Goal: Task Accomplishment & Management: Manage account settings

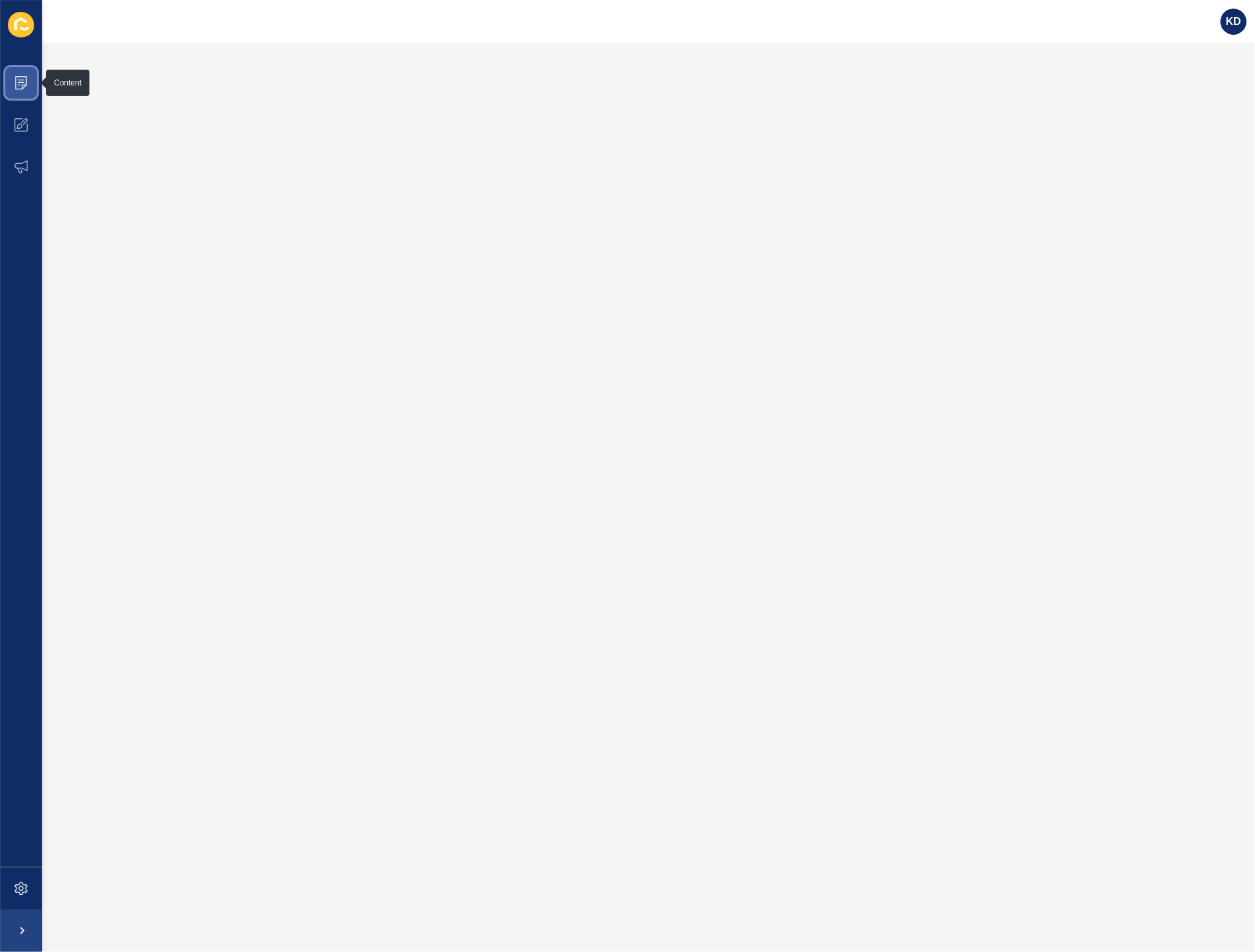
click at [36, 89] on span at bounding box center [21, 83] width 42 height 42
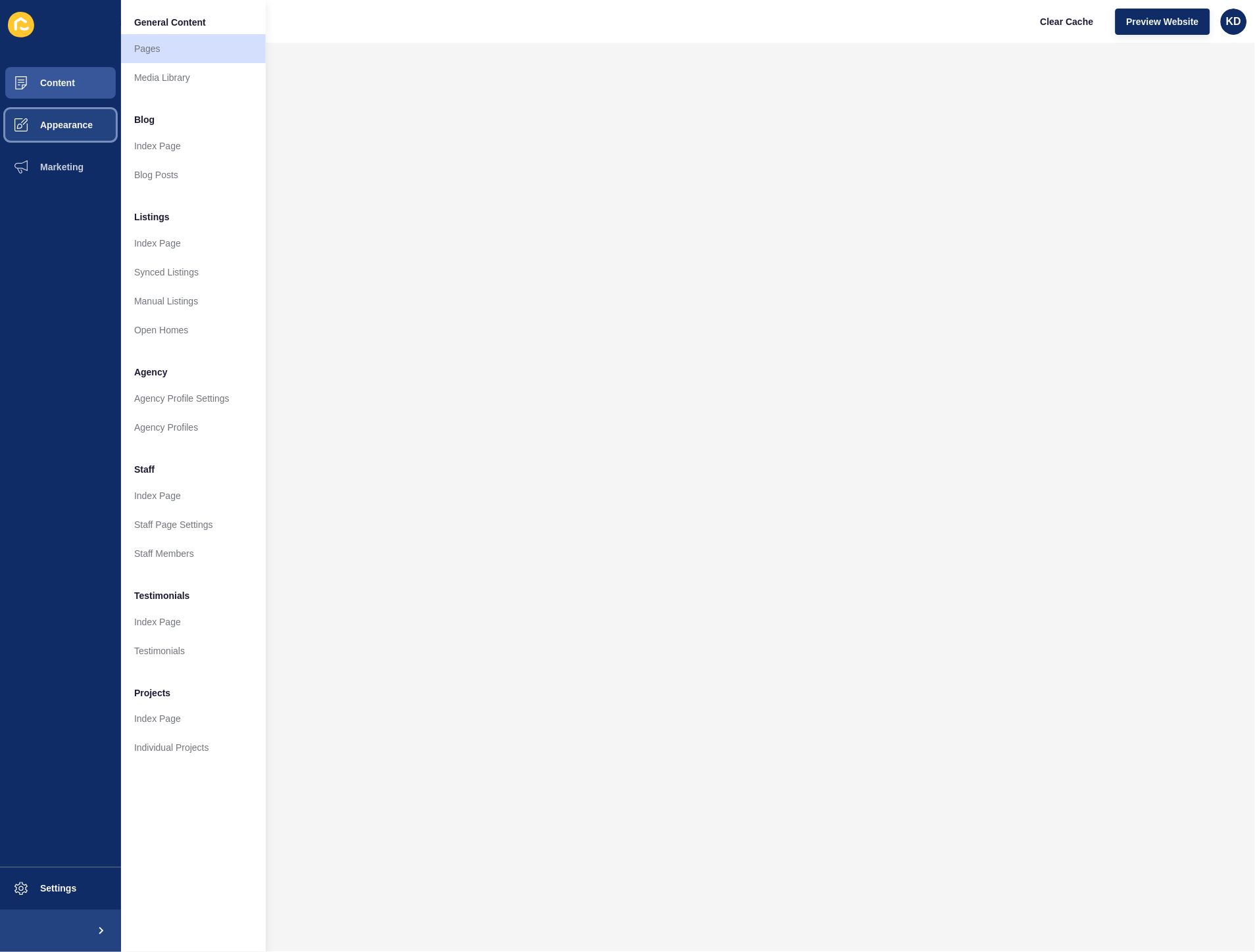
click at [55, 128] on span "Appearance" at bounding box center [45, 125] width 95 height 11
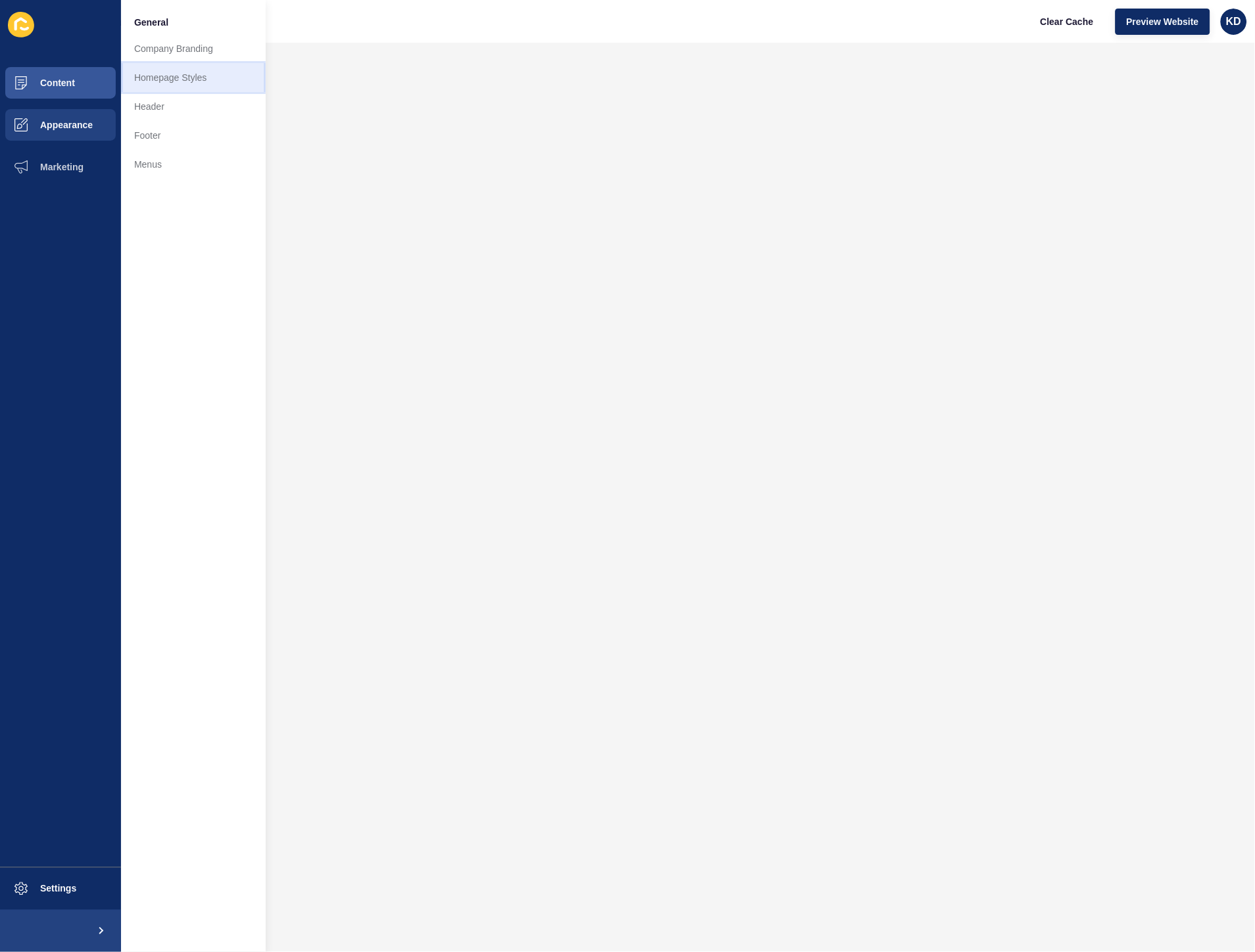
click at [168, 68] on link "Homepage Styles" at bounding box center [193, 77] width 145 height 29
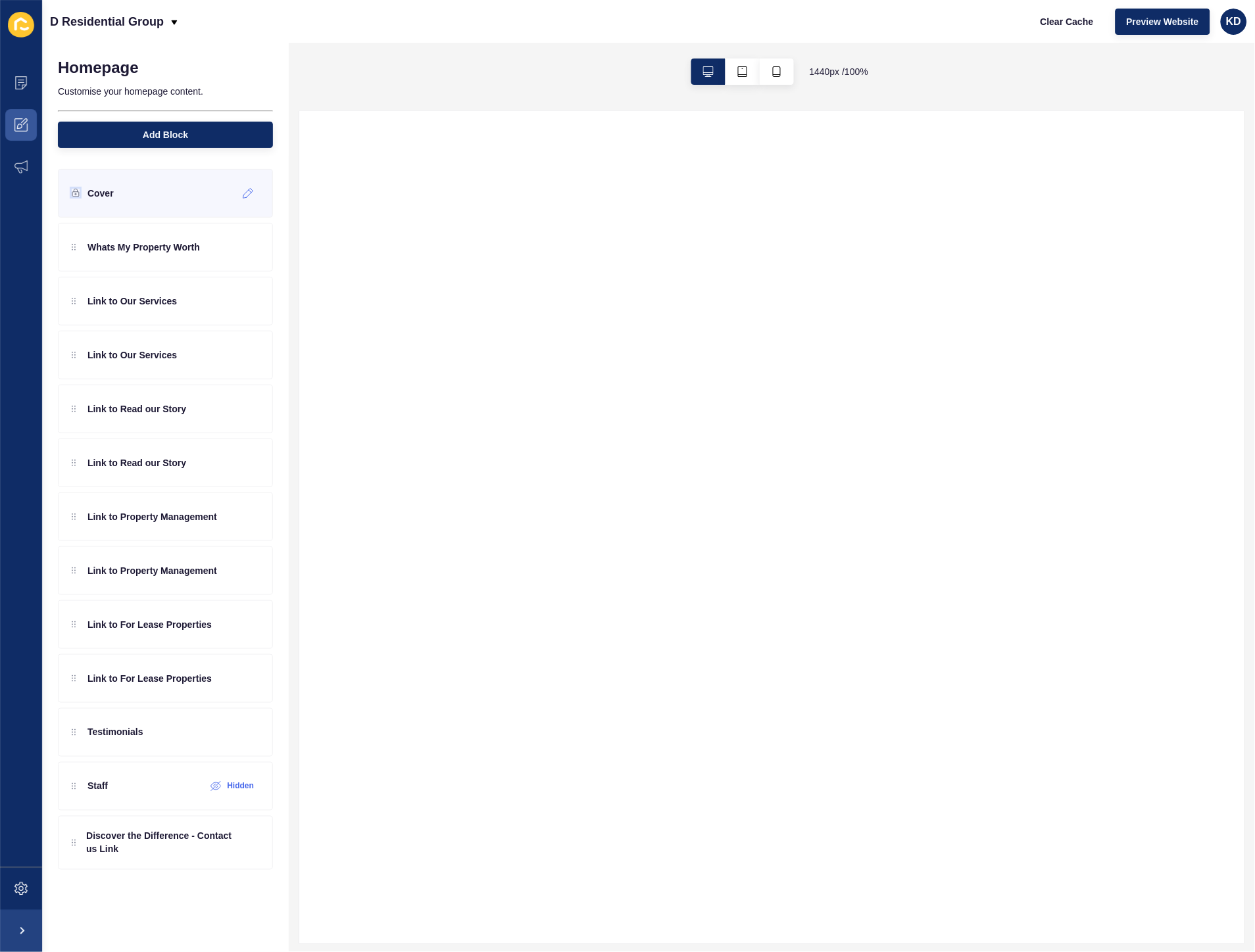
click at [73, 193] on icon at bounding box center [76, 193] width 8 height 8
click at [246, 198] on icon at bounding box center [248, 193] width 10 height 10
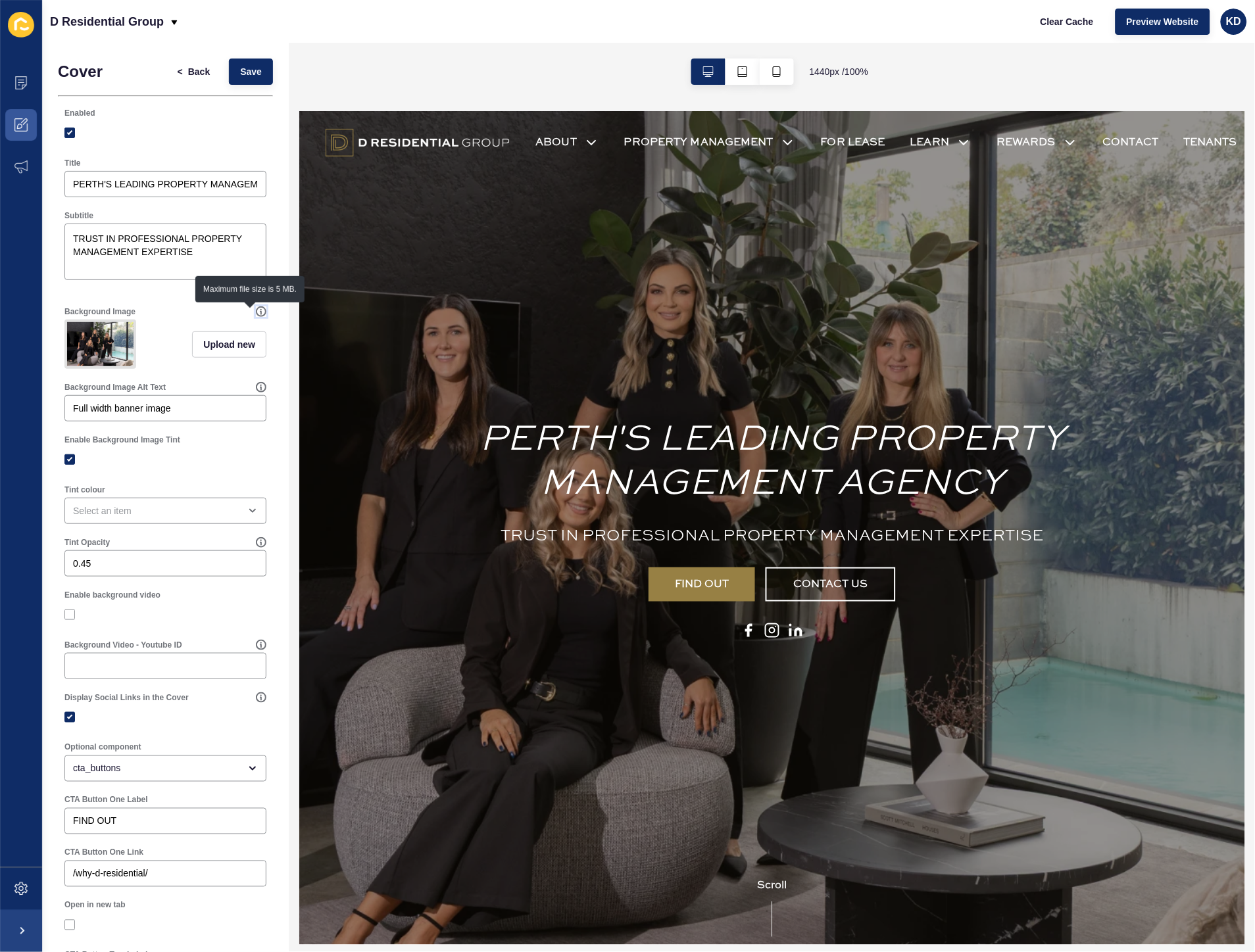
click at [255, 312] on icon at bounding box center [260, 312] width 11 height 11
click at [25, 77] on icon at bounding box center [21, 83] width 13 height 13
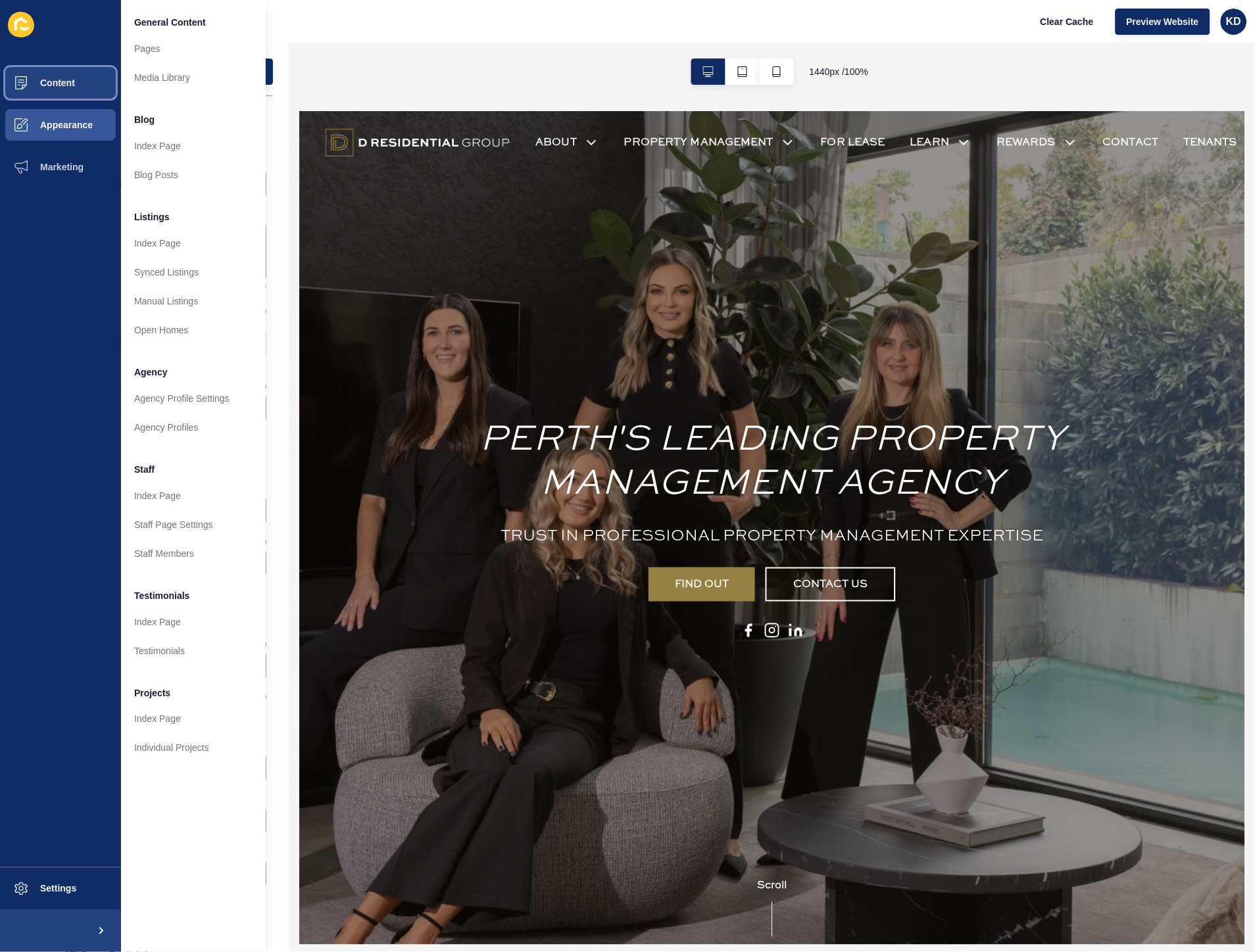
click at [61, 85] on span "Content" at bounding box center [36, 83] width 77 height 11
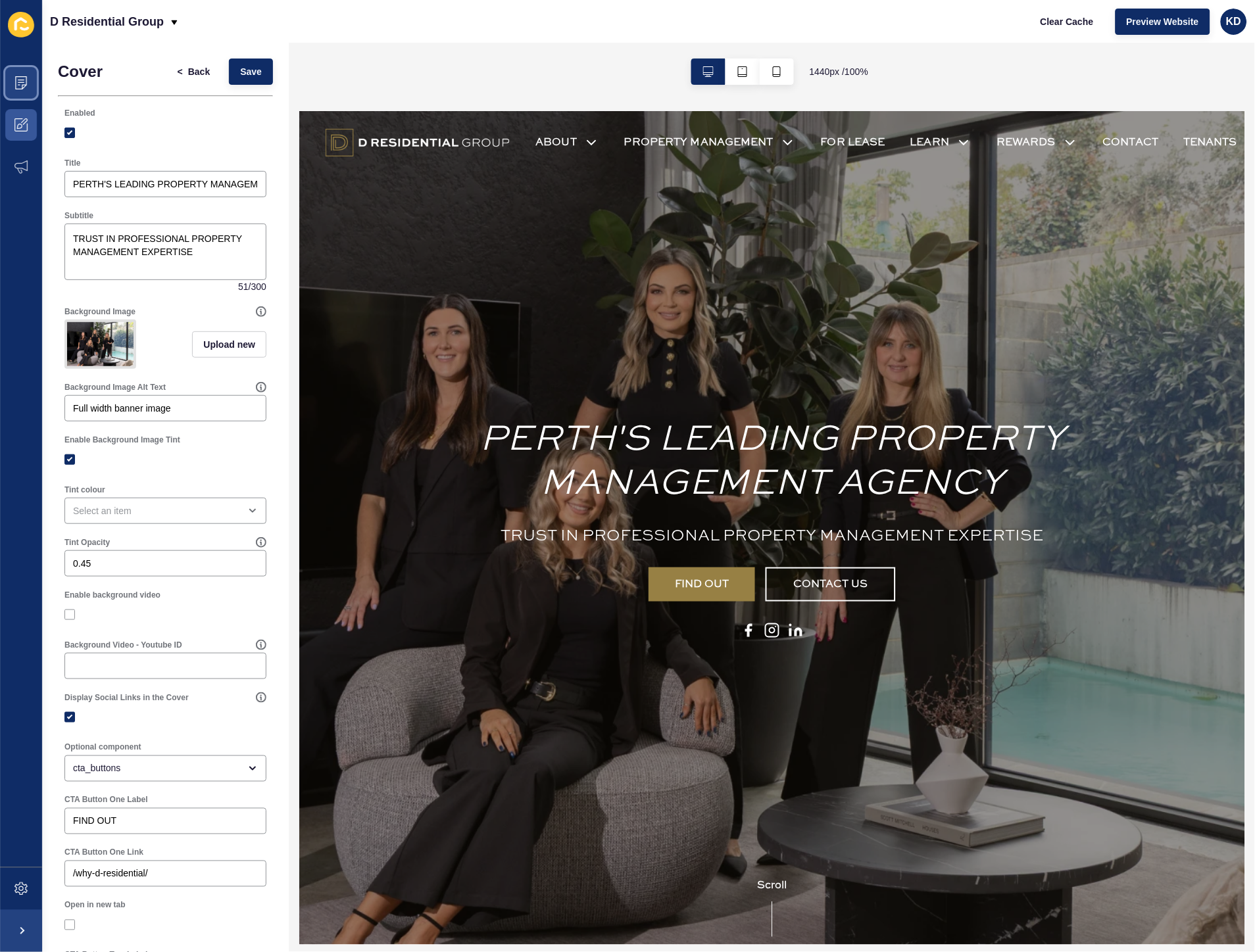
click at [20, 90] on span at bounding box center [21, 83] width 42 height 42
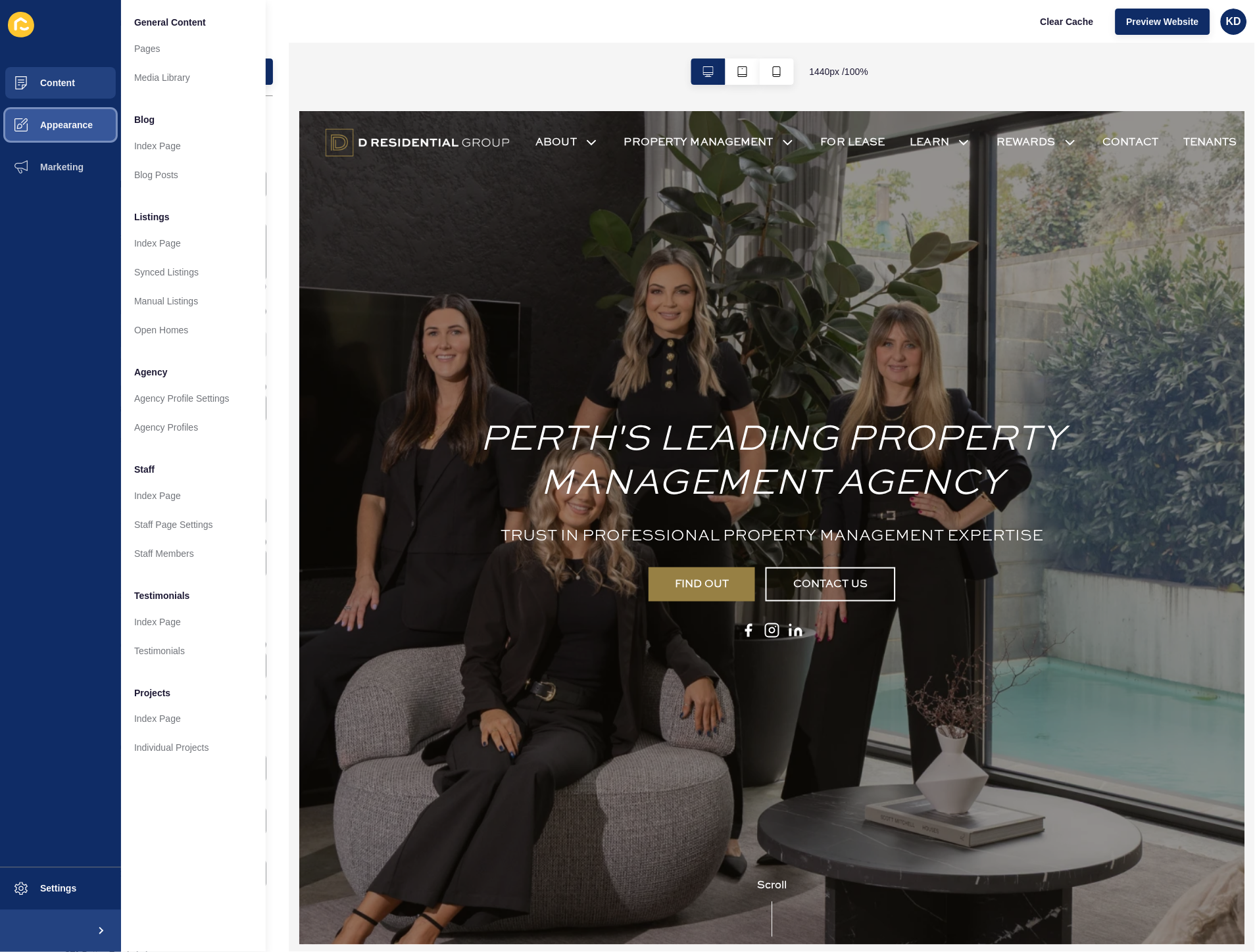
click at [69, 127] on span "Appearance" at bounding box center [45, 125] width 95 height 11
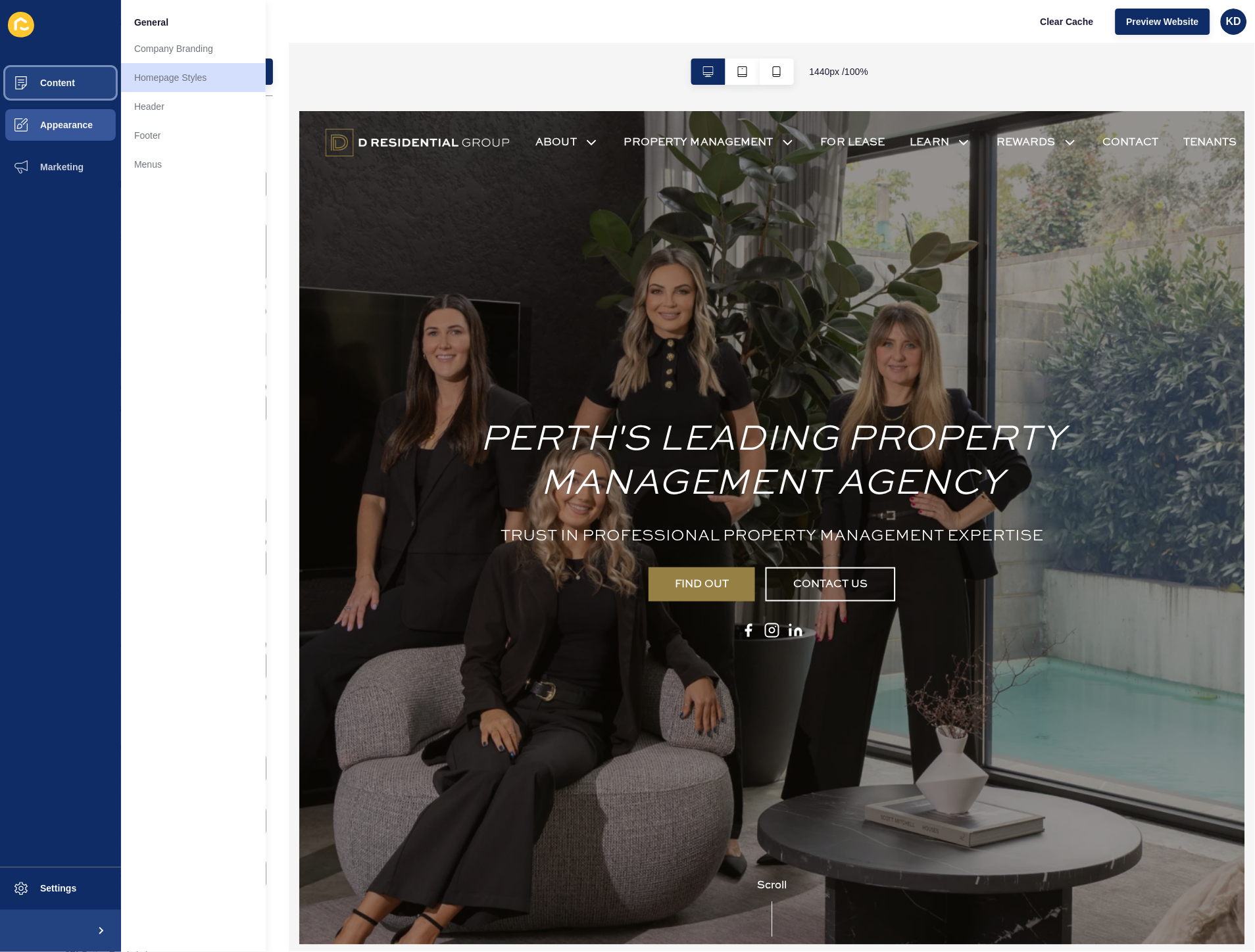
click at [60, 78] on span "Content" at bounding box center [36, 83] width 77 height 11
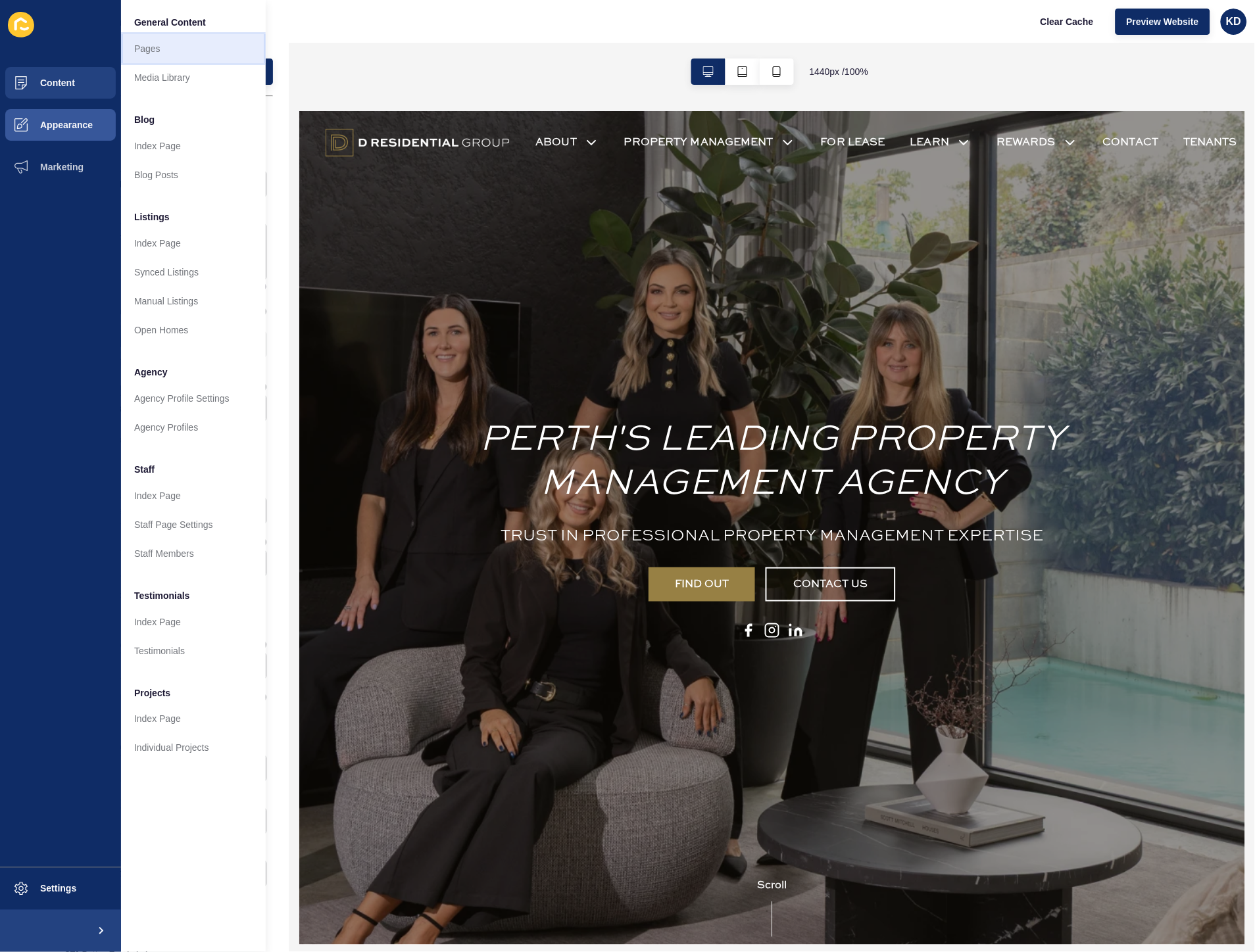
click at [153, 50] on link "Pages" at bounding box center [193, 48] width 145 height 29
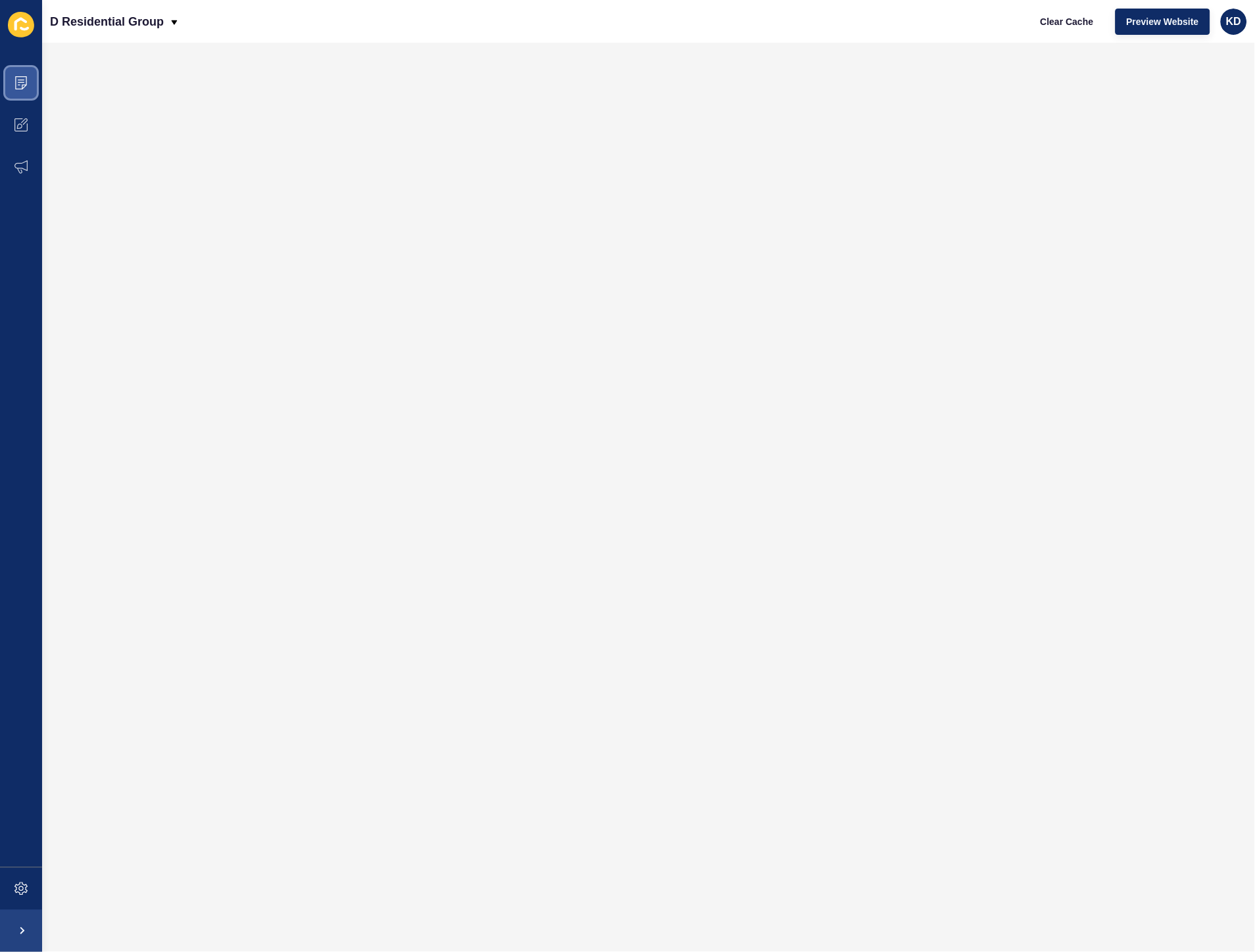
click at [31, 90] on span at bounding box center [21, 83] width 42 height 42
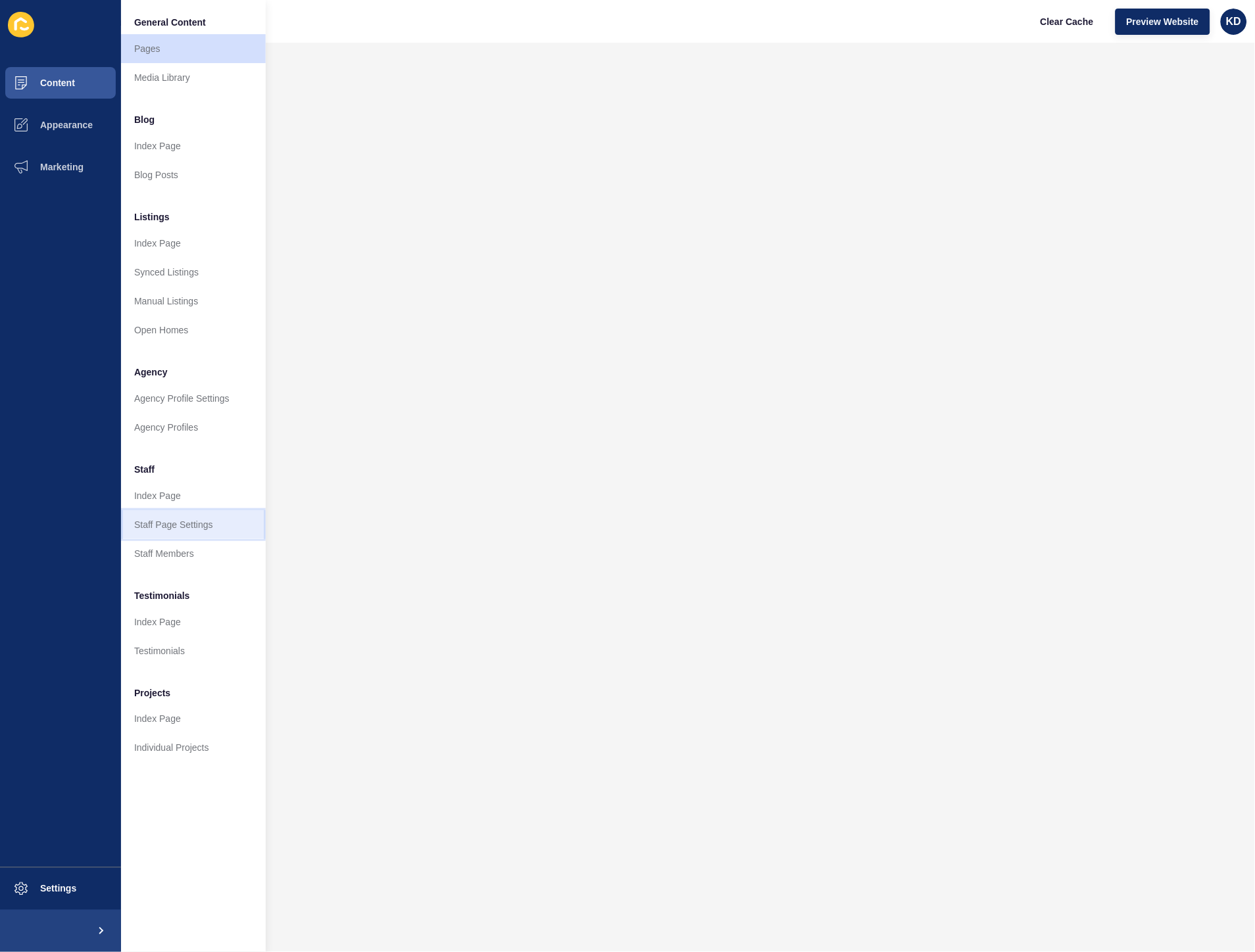
click at [209, 528] on link "Staff Page Settings" at bounding box center [193, 524] width 145 height 29
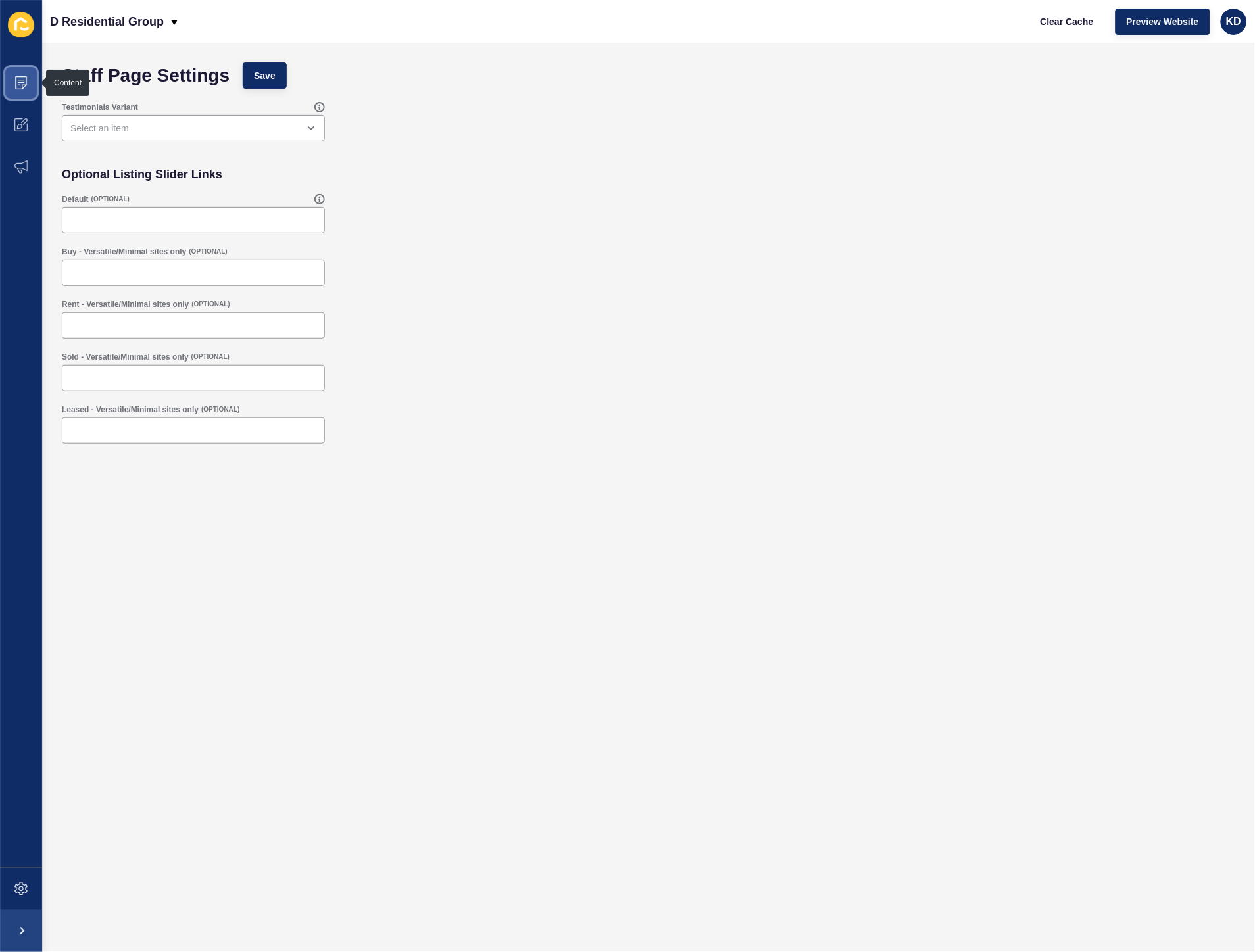
click at [27, 88] on icon at bounding box center [21, 83] width 13 height 13
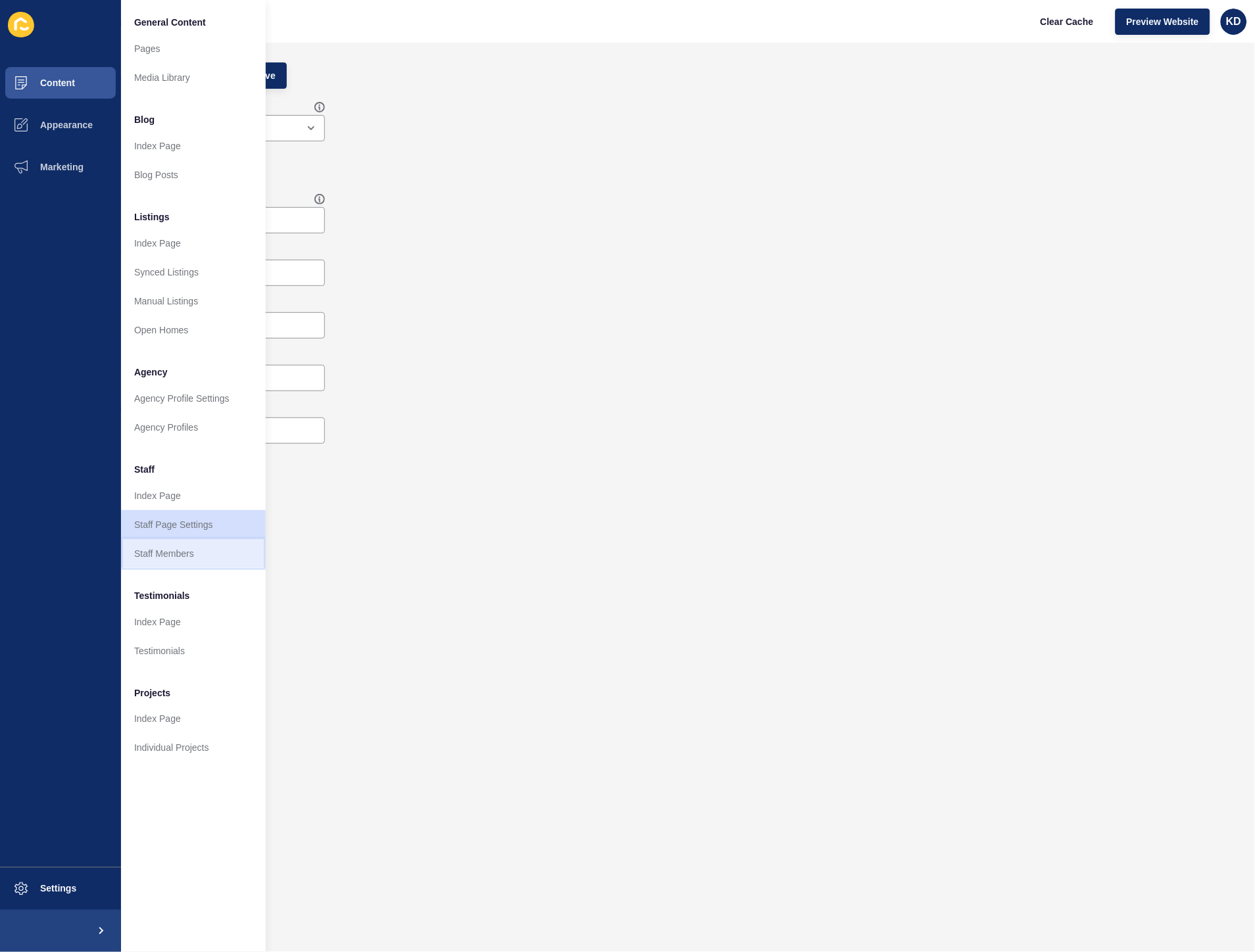
click at [244, 551] on link "Staff Members" at bounding box center [193, 553] width 145 height 29
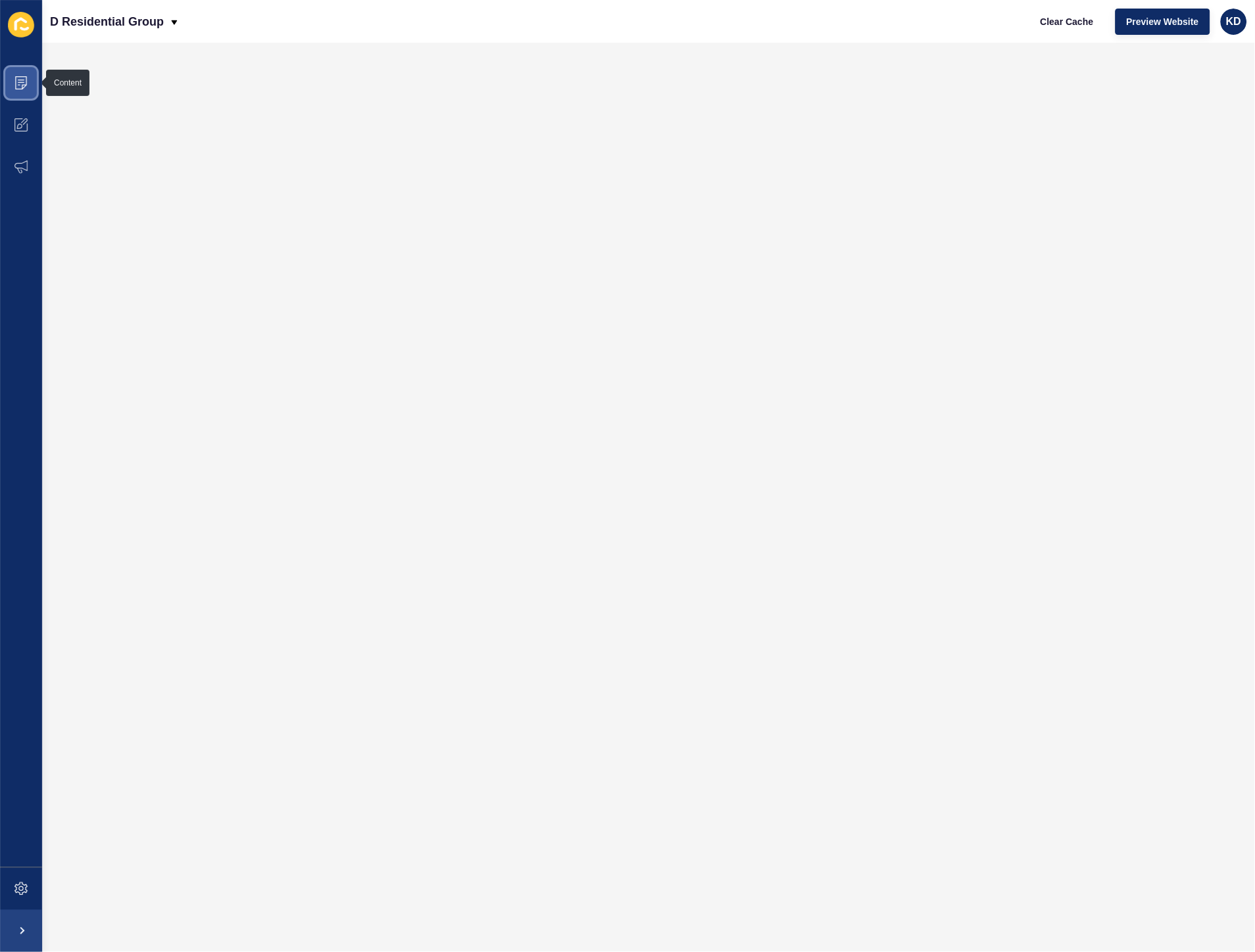
click at [23, 86] on icon at bounding box center [21, 83] width 13 height 13
click at [22, 89] on span at bounding box center [21, 83] width 42 height 42
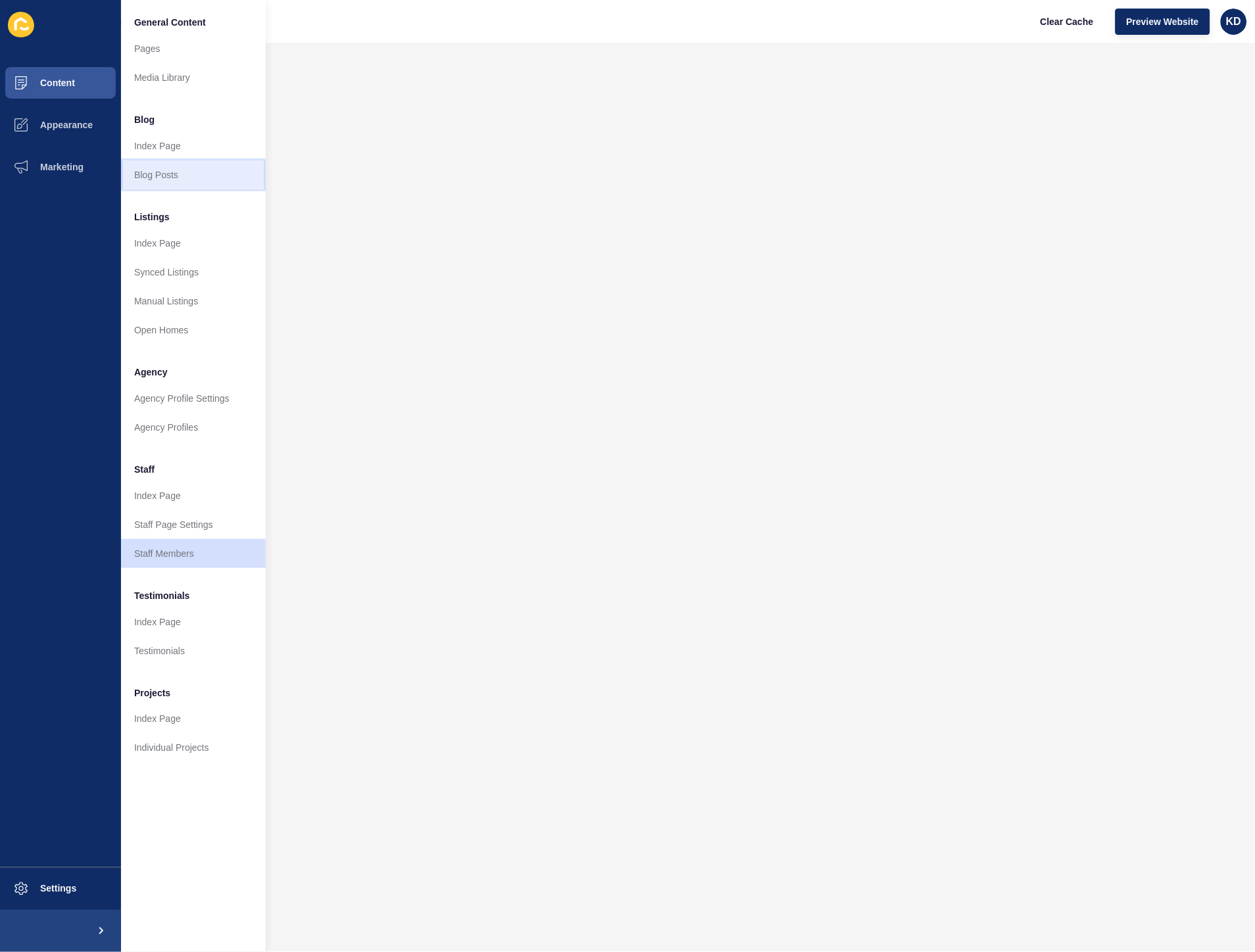
click at [174, 178] on link "Blog Posts" at bounding box center [193, 174] width 145 height 29
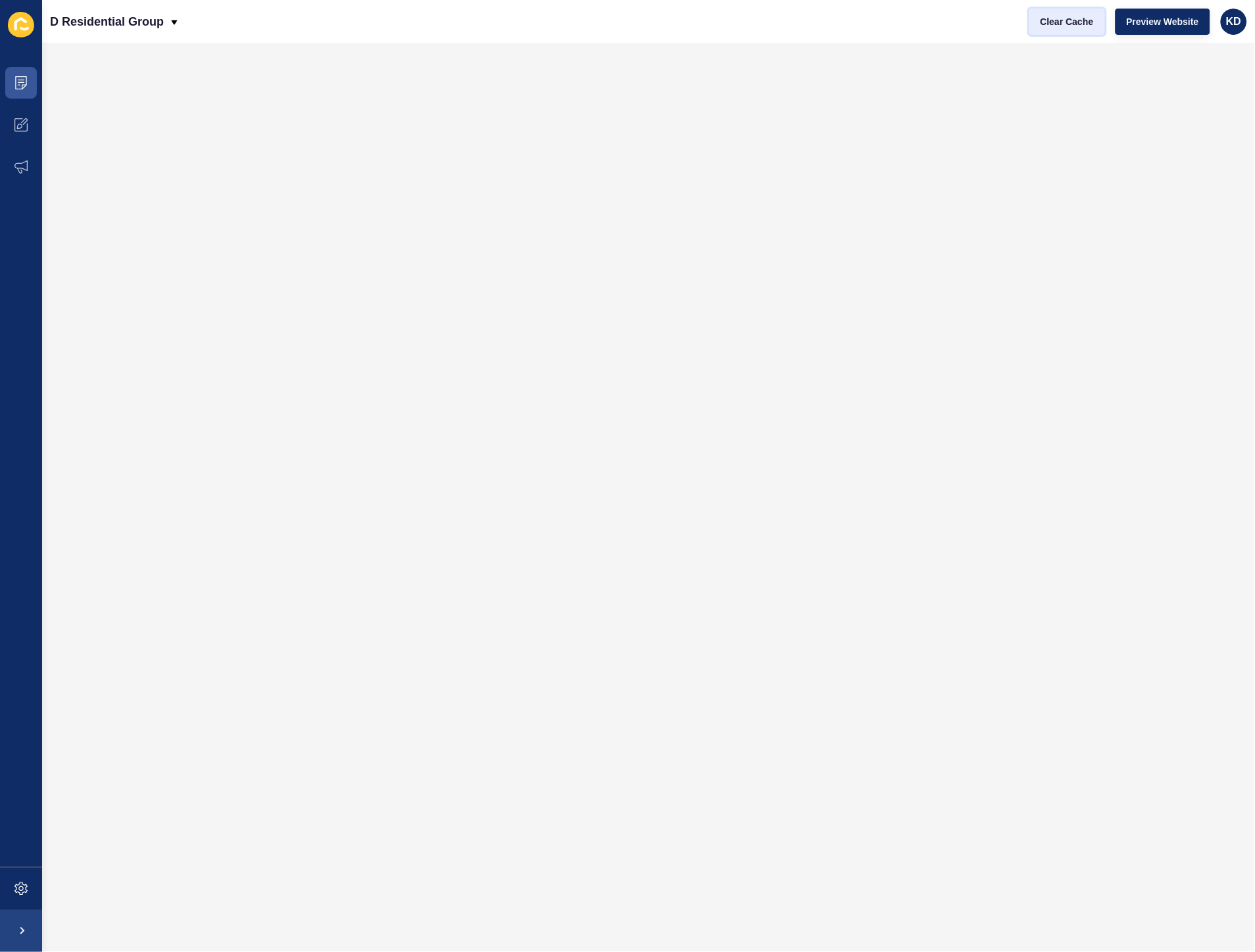
drag, startPoint x: 1057, startPoint y: 29, endPoint x: 1050, endPoint y: 28, distance: 7.1
click at [1057, 29] on button "Clear Cache" at bounding box center [1067, 21] width 75 height 26
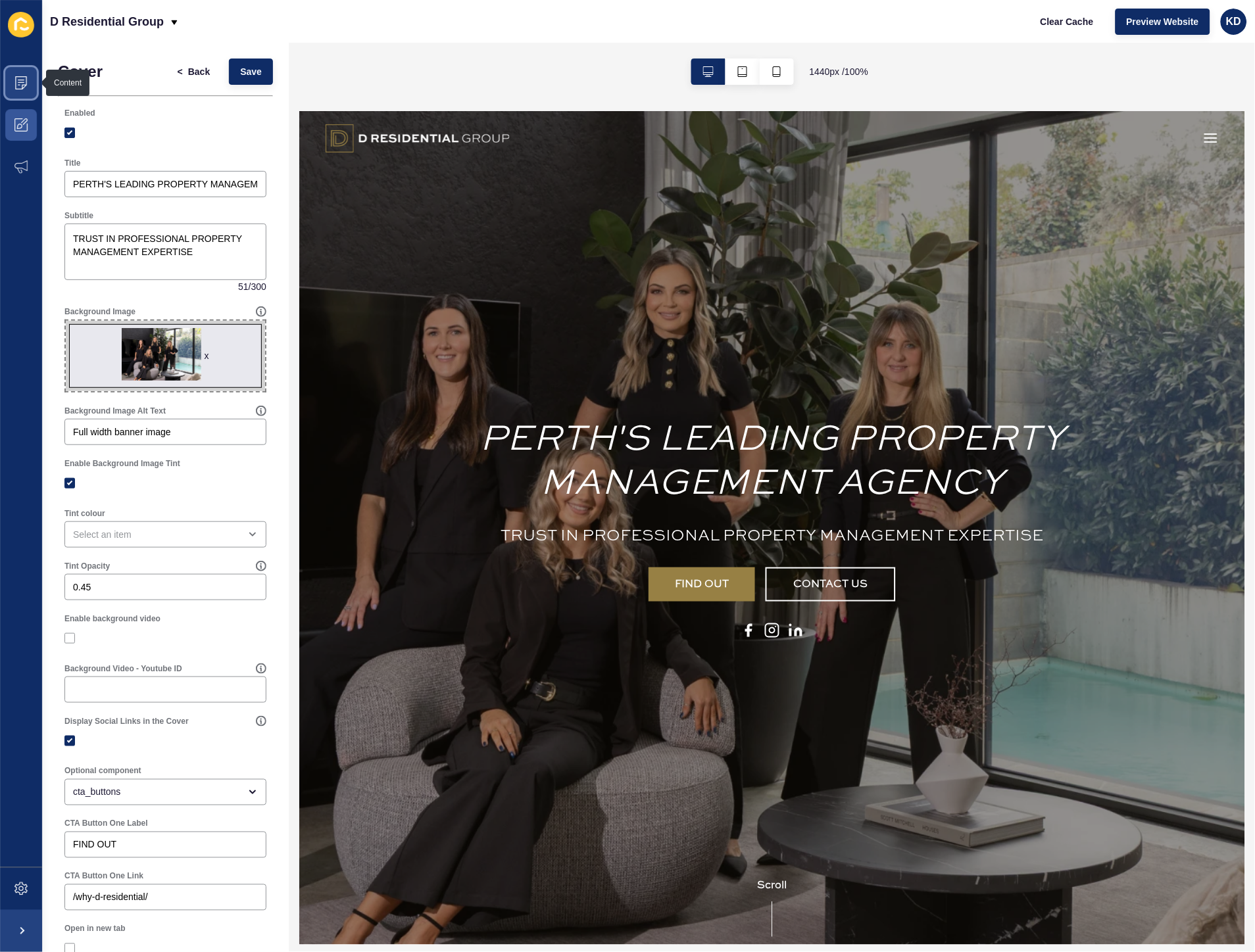
click at [12, 88] on span at bounding box center [21, 83] width 42 height 42
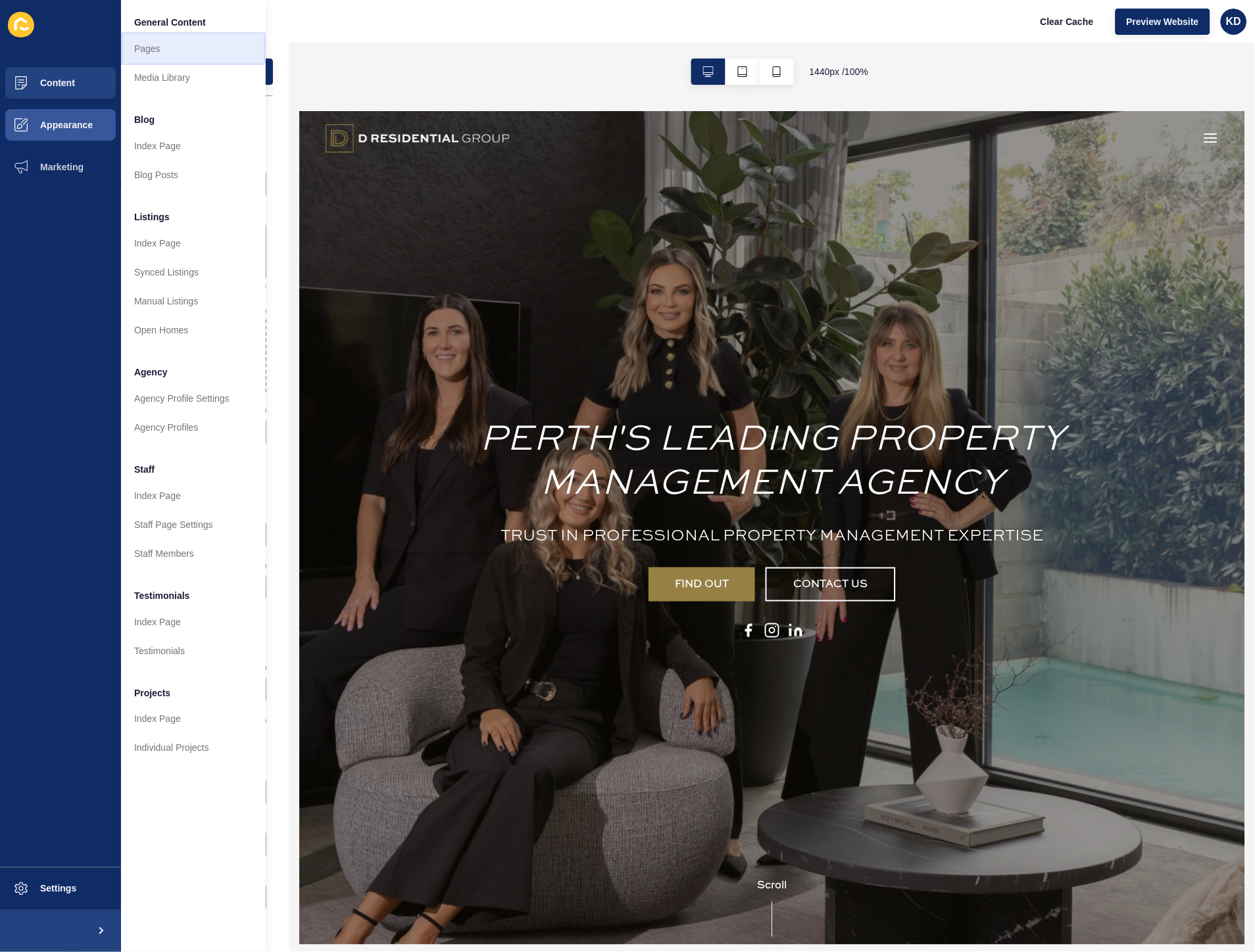
click at [185, 56] on link "Pages" at bounding box center [193, 48] width 145 height 29
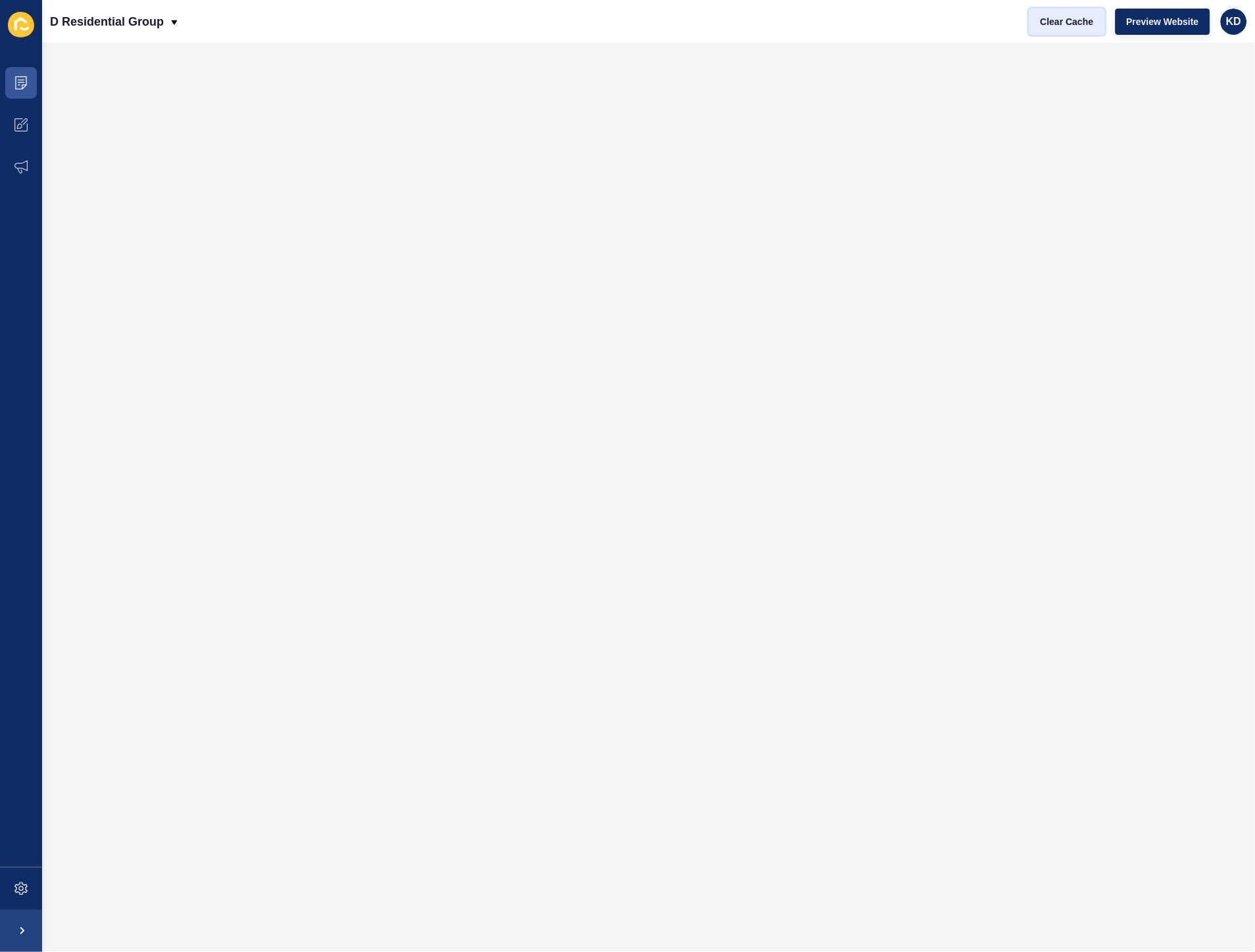
click at [1081, 17] on span "Clear Cache" at bounding box center [1067, 21] width 53 height 13
click at [1053, 31] on button "Clear Cache" at bounding box center [1067, 21] width 75 height 26
click at [1079, 21] on span "Clear Cache" at bounding box center [1067, 21] width 53 height 13
click at [1071, 12] on button "Clear Cache" at bounding box center [1067, 21] width 75 height 26
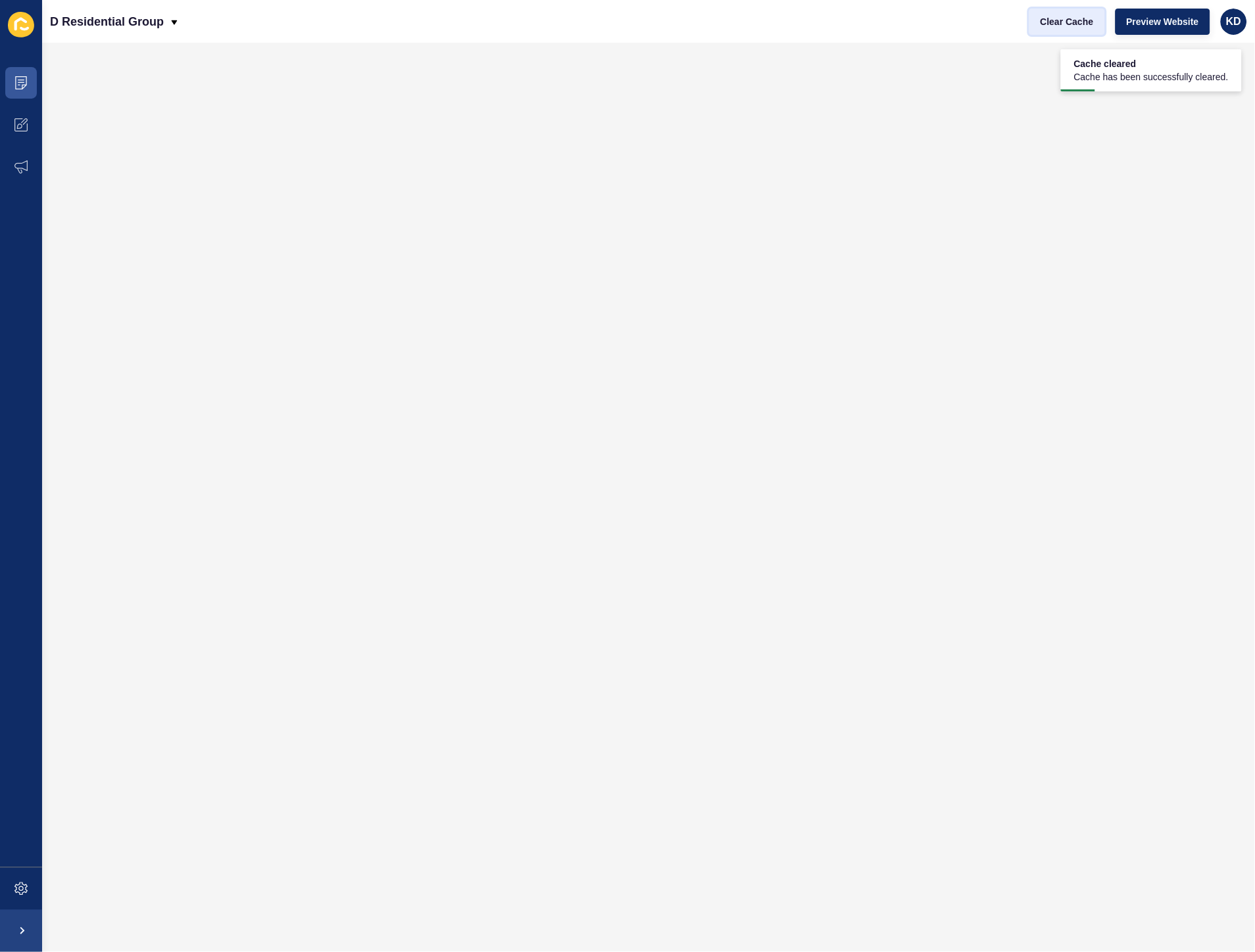
click at [1076, 31] on button "Clear Cache" at bounding box center [1067, 21] width 75 height 26
click at [21, 77] on icon at bounding box center [21, 83] width 13 height 13
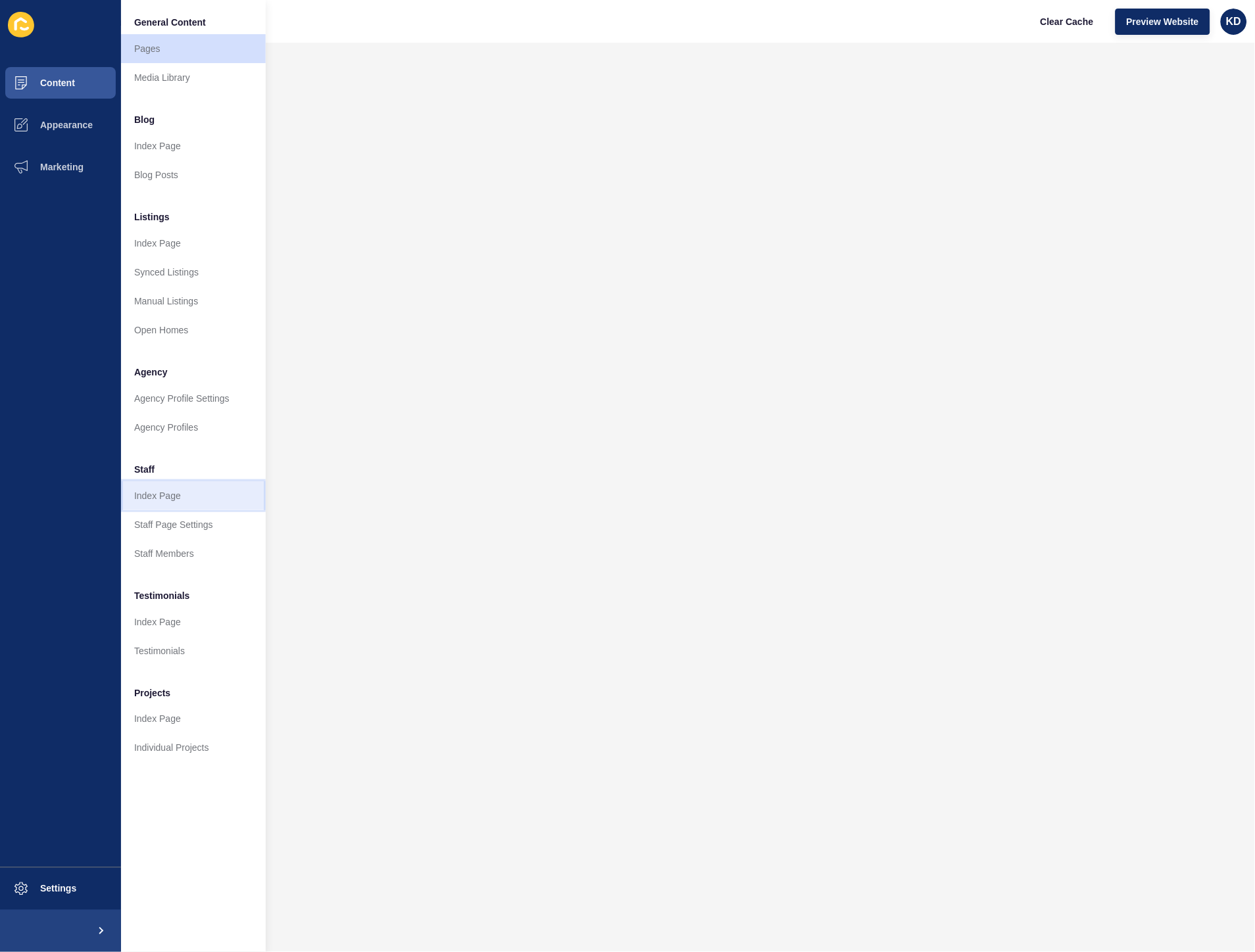
click at [181, 500] on link "Index Page" at bounding box center [193, 495] width 145 height 29
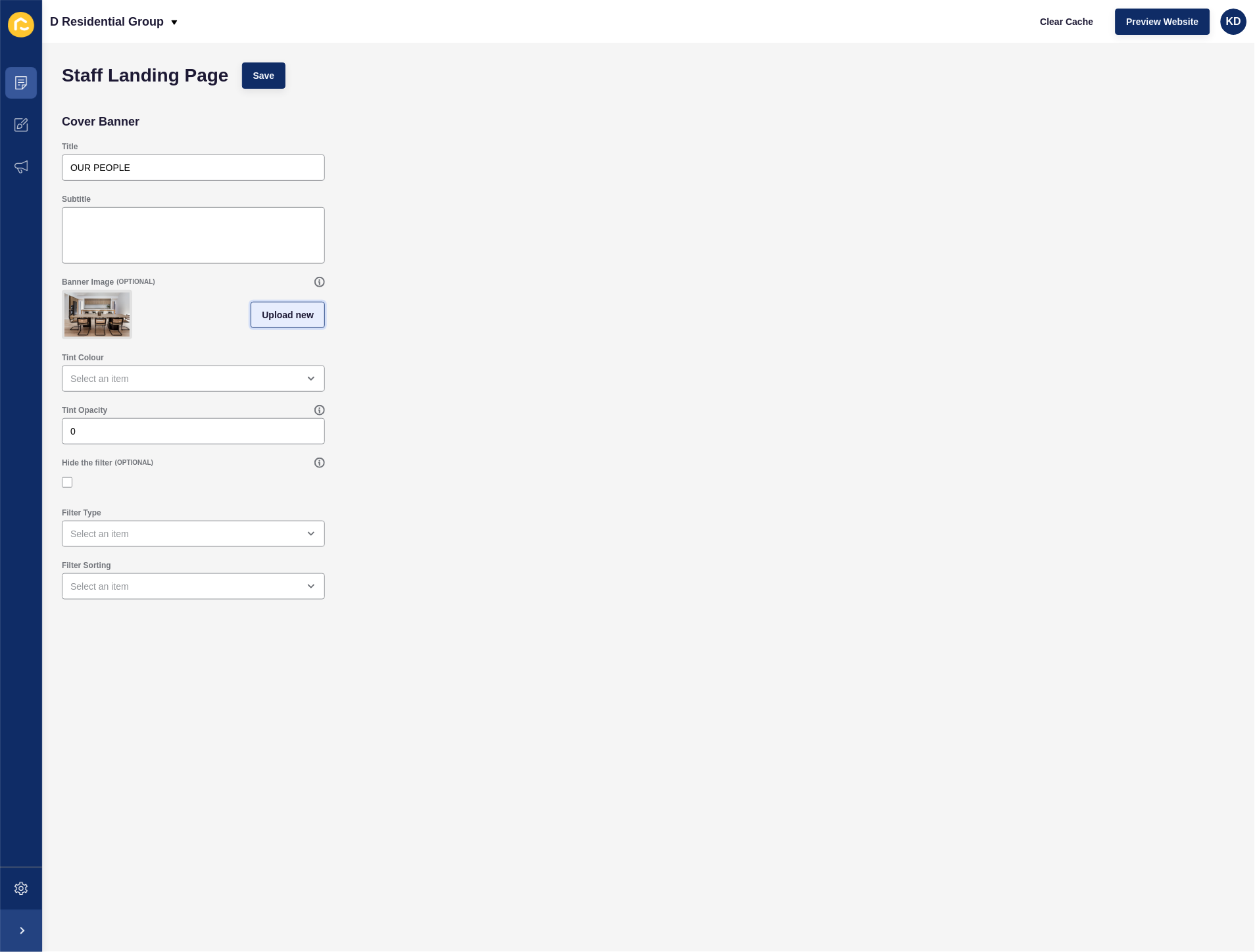
click at [307, 320] on span "Upload new" at bounding box center [288, 315] width 52 height 13
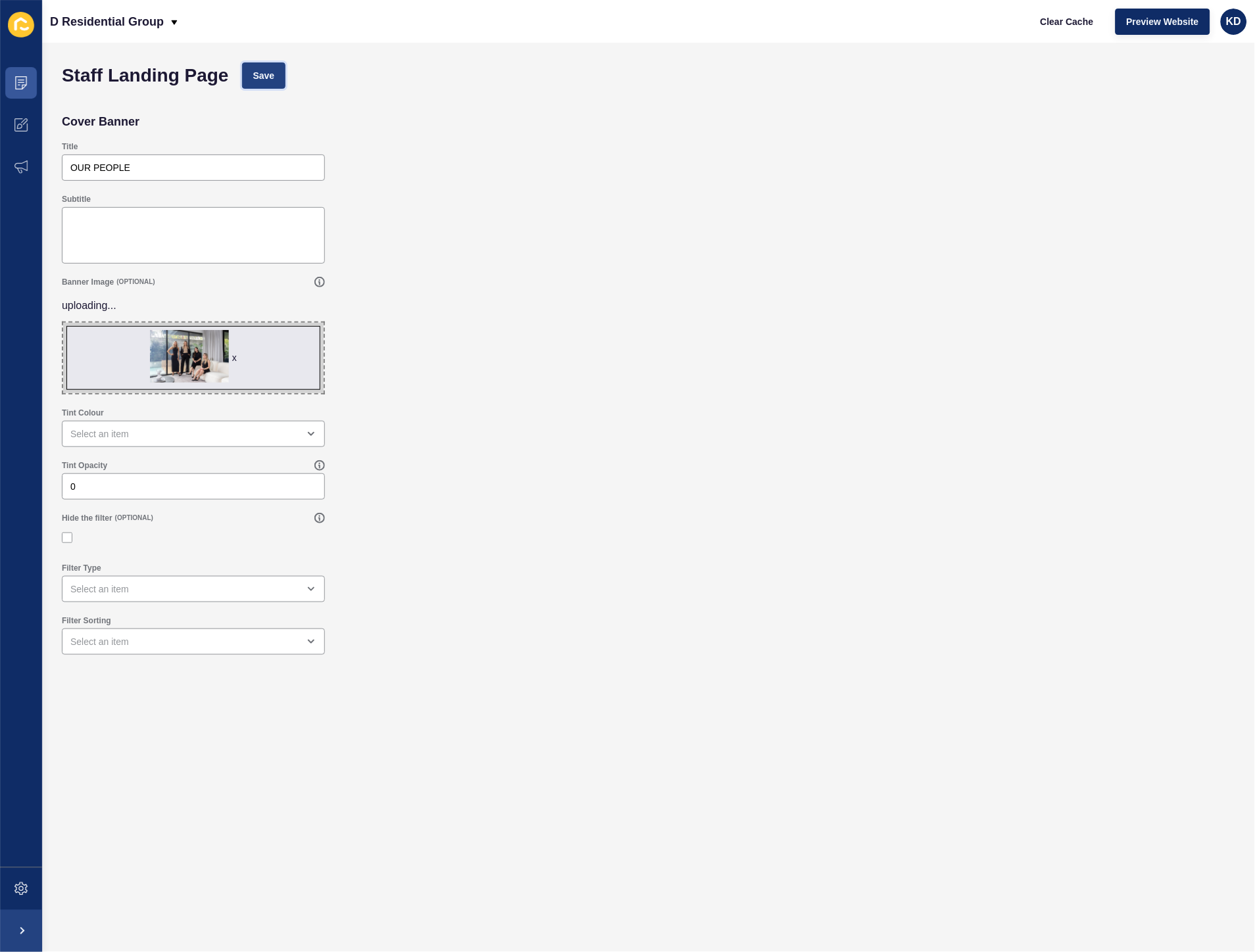
click at [274, 74] on button "Save" at bounding box center [264, 76] width 44 height 26
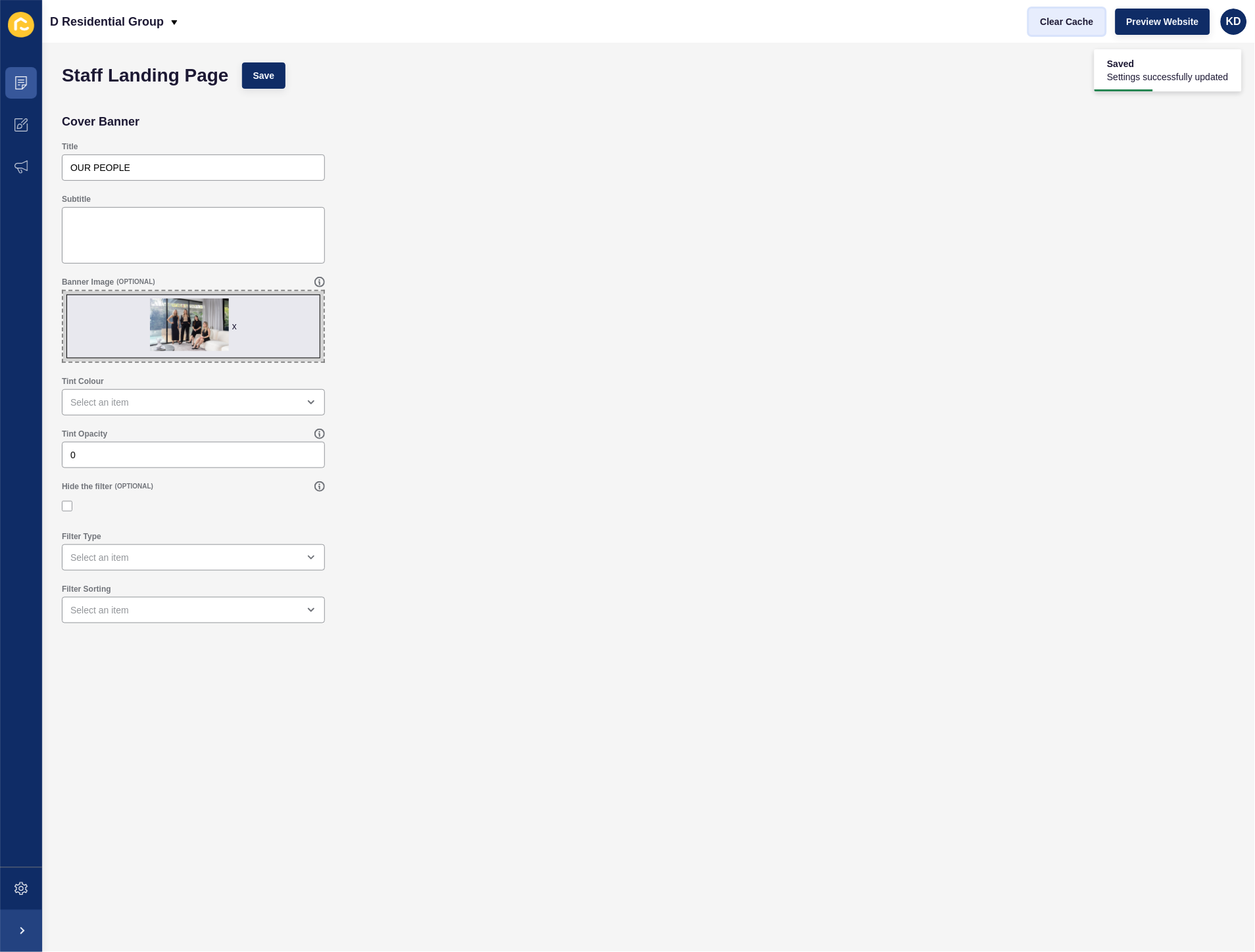
click at [1059, 21] on span "Clear Cache" at bounding box center [1067, 21] width 53 height 13
click at [1067, 22] on span "Clear Cache" at bounding box center [1067, 21] width 53 height 13
click at [274, 87] on button "Save" at bounding box center [264, 76] width 44 height 26
click at [1061, 30] on button "Clear Cache" at bounding box center [1067, 21] width 75 height 26
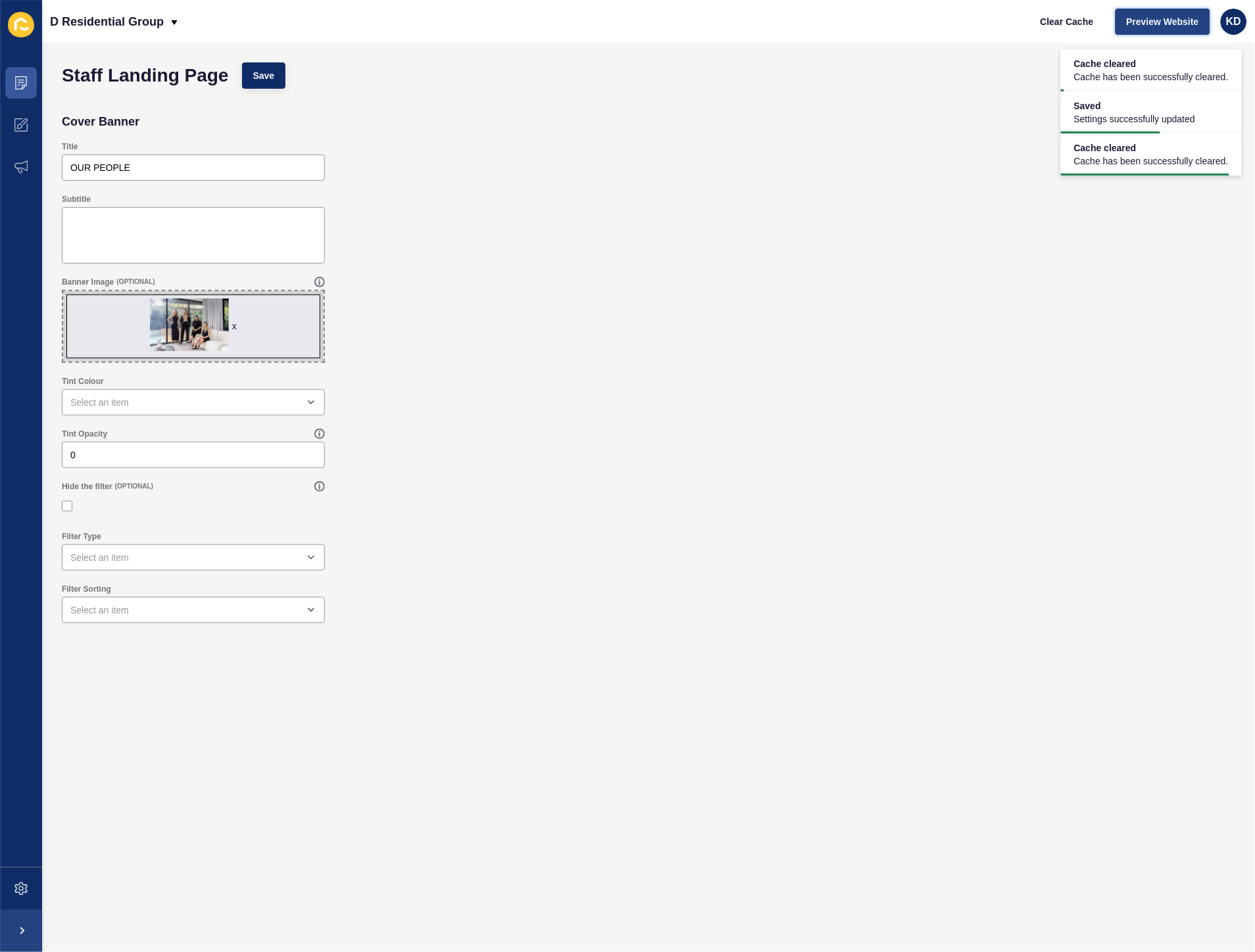
click at [1169, 33] on button "Preview Website" at bounding box center [1162, 21] width 95 height 26
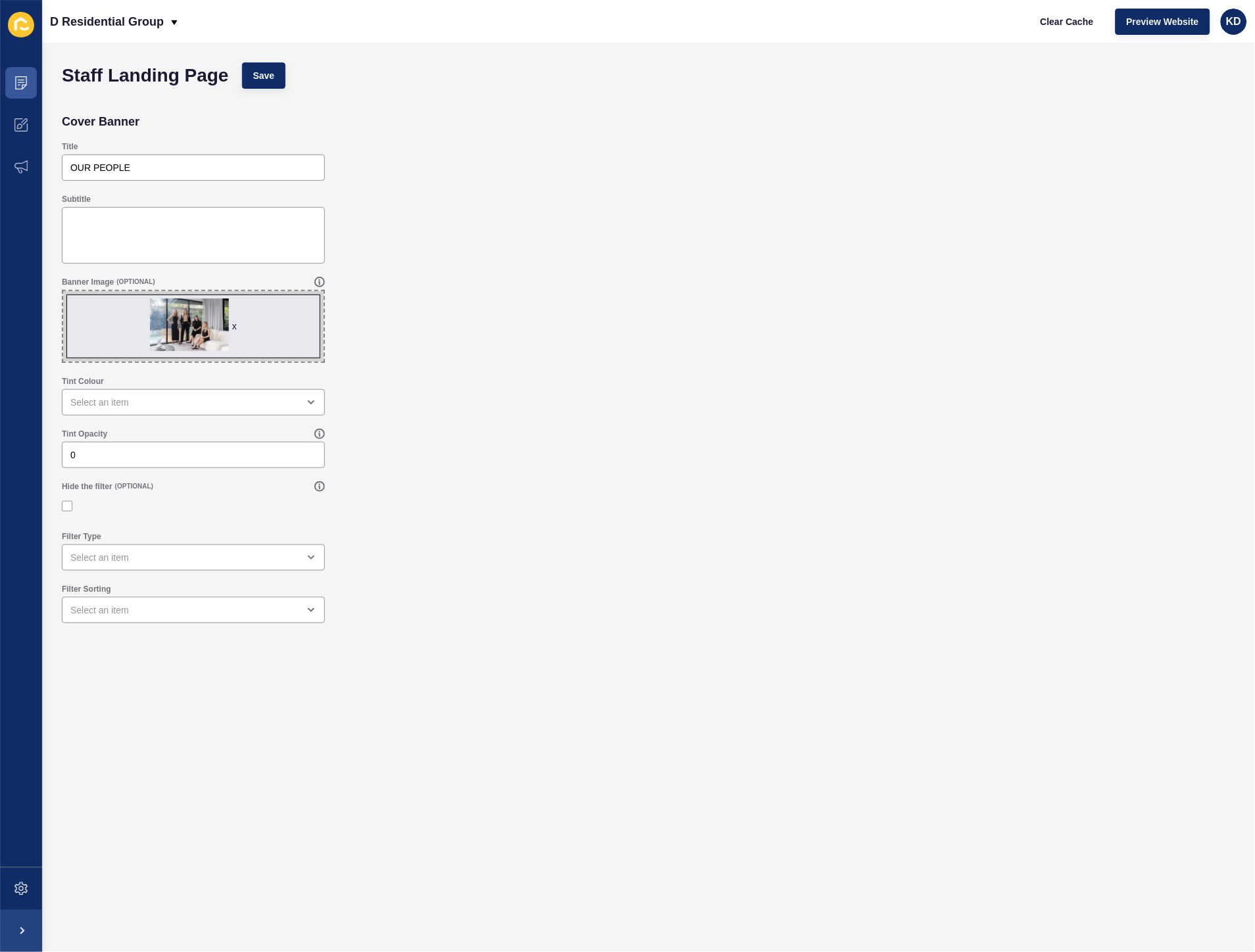
click at [236, 326] on div "x" at bounding box center [235, 326] width 5 height 13
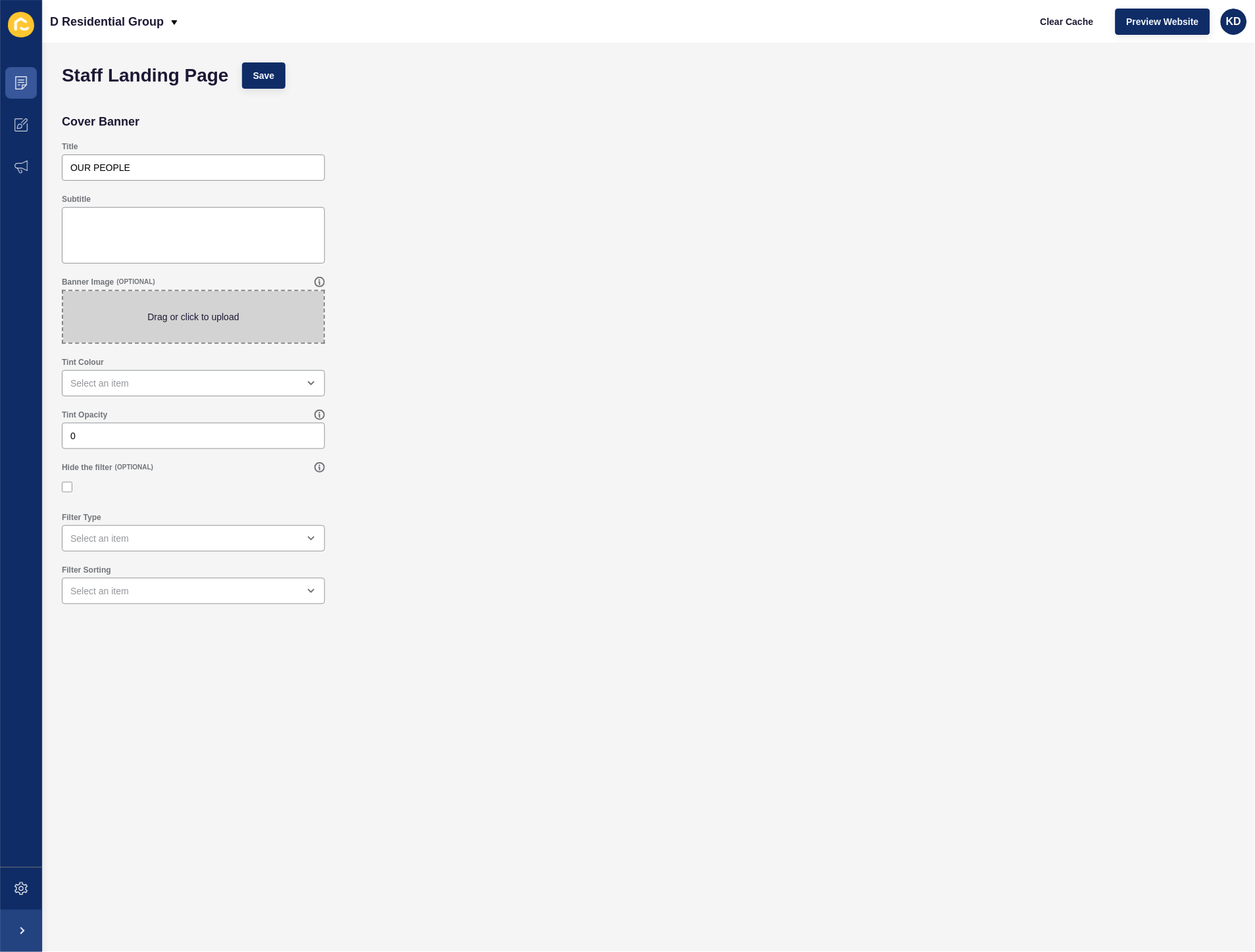
click at [187, 327] on span at bounding box center [193, 317] width 260 height 51
click at [63, 291] on input "Drag or click to upload" at bounding box center [63, 291] width 0 height 0
type input "C:\fakepath\BLOG Banner's (7).jpg"
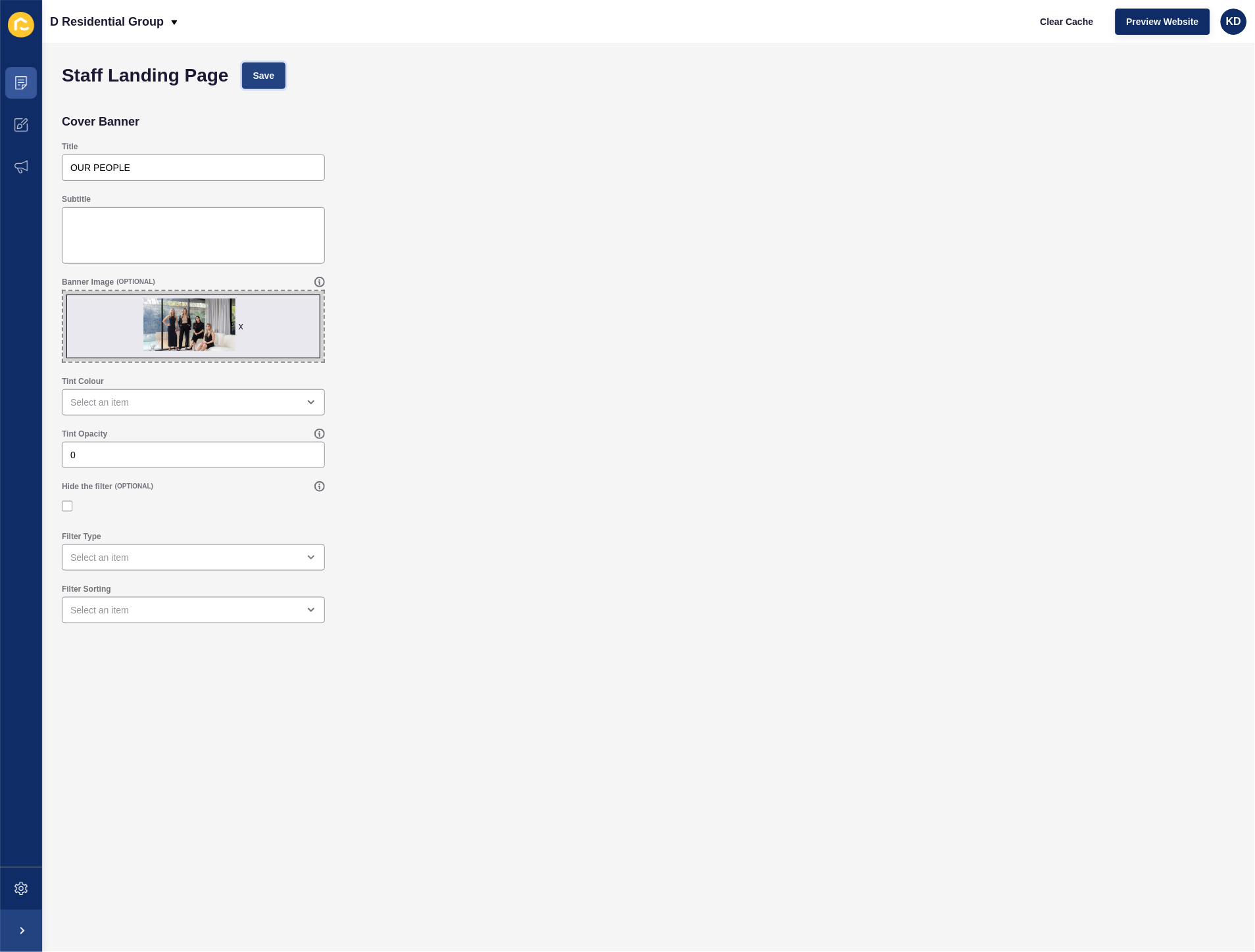
click at [270, 77] on span "Save" at bounding box center [264, 76] width 21 height 13
click at [1063, 29] on button "Clear Cache" at bounding box center [1067, 21] width 75 height 26
click at [239, 322] on div "x" at bounding box center [241, 326] width 5 height 13
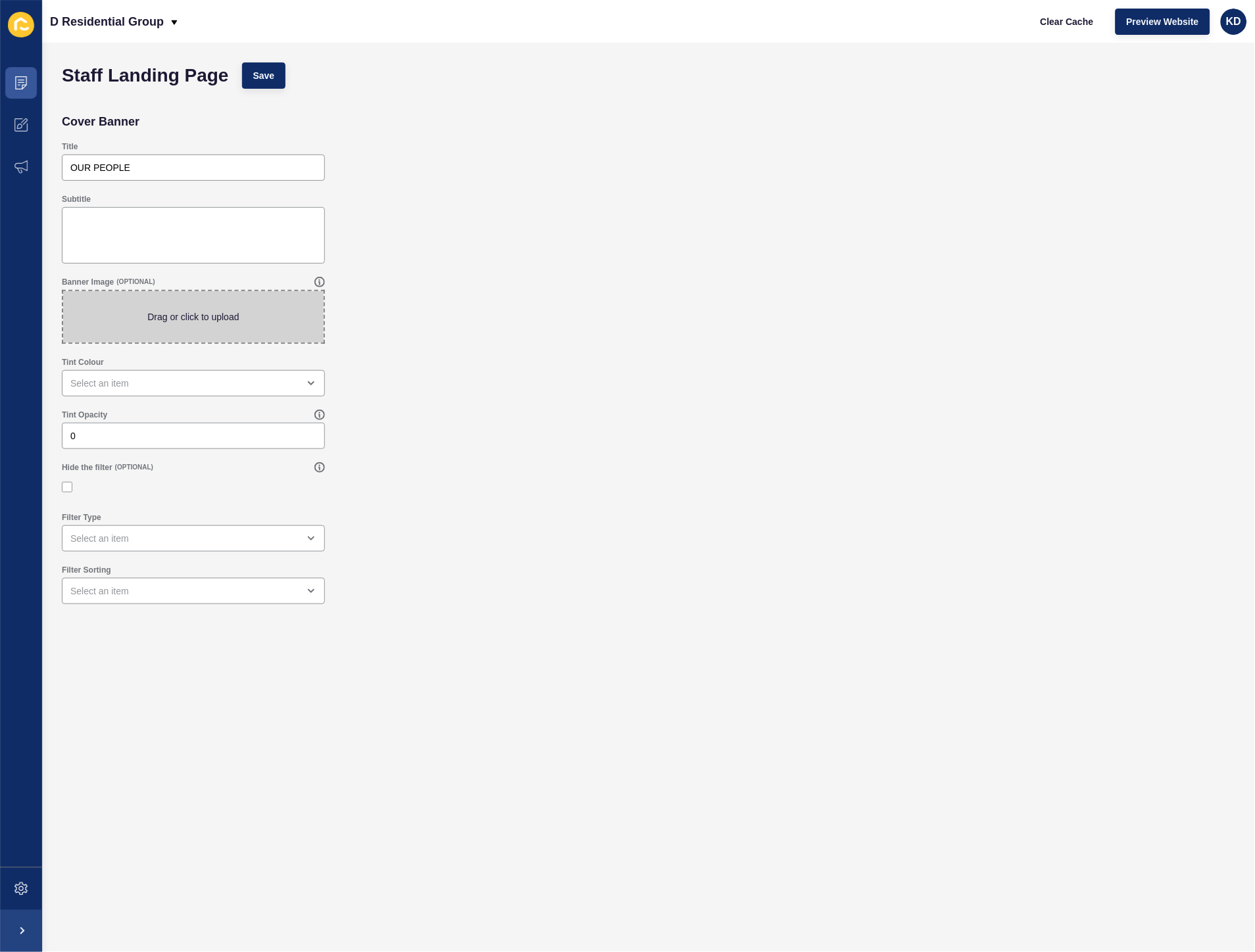
click at [227, 322] on span at bounding box center [193, 317] width 260 height 51
click at [63, 291] on input "Drag or click to upload" at bounding box center [63, 291] width 0 height 0
type input "C:\fakepath\BLOG Banner's (8).jpg"
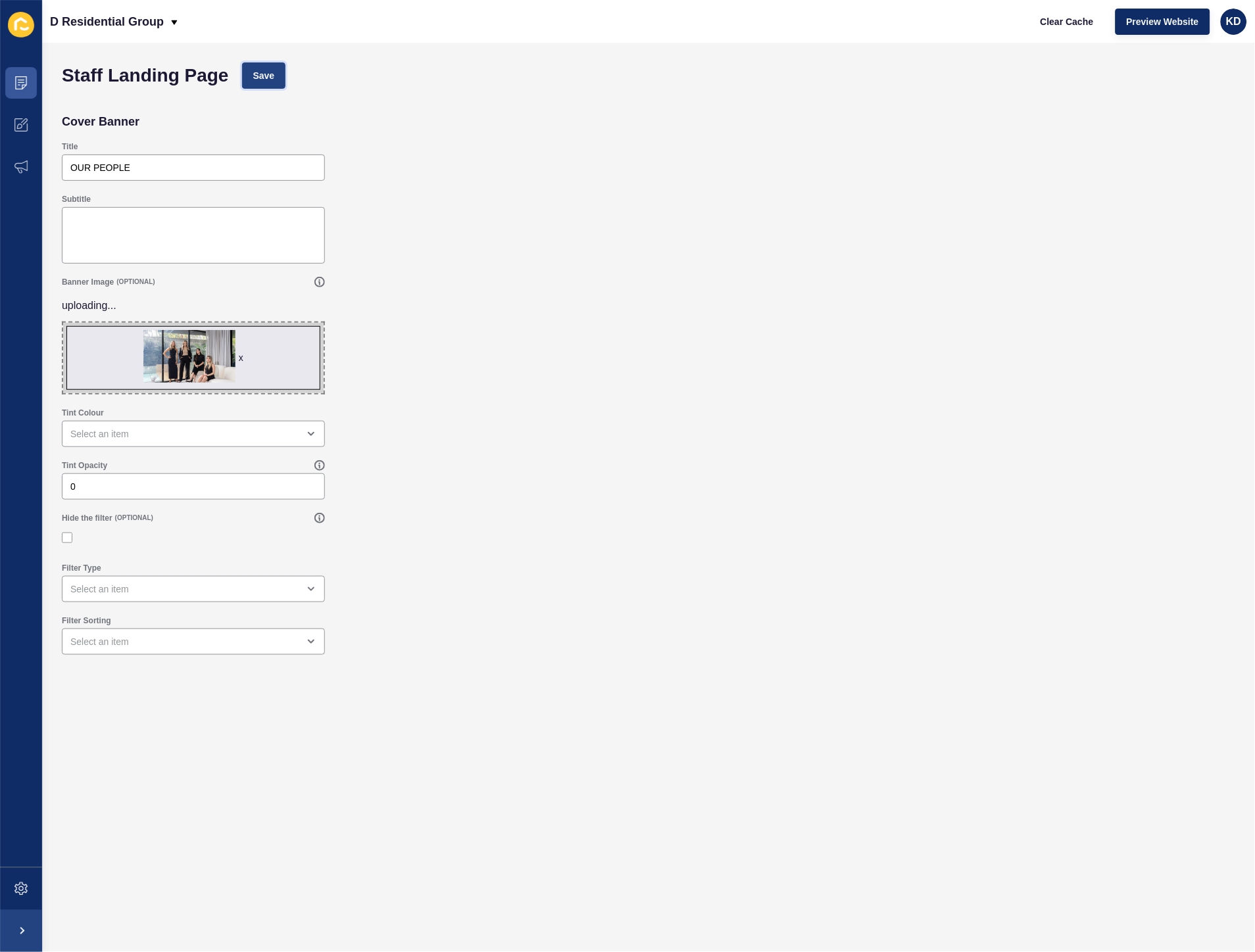
click at [274, 64] on button "Save" at bounding box center [264, 76] width 44 height 26
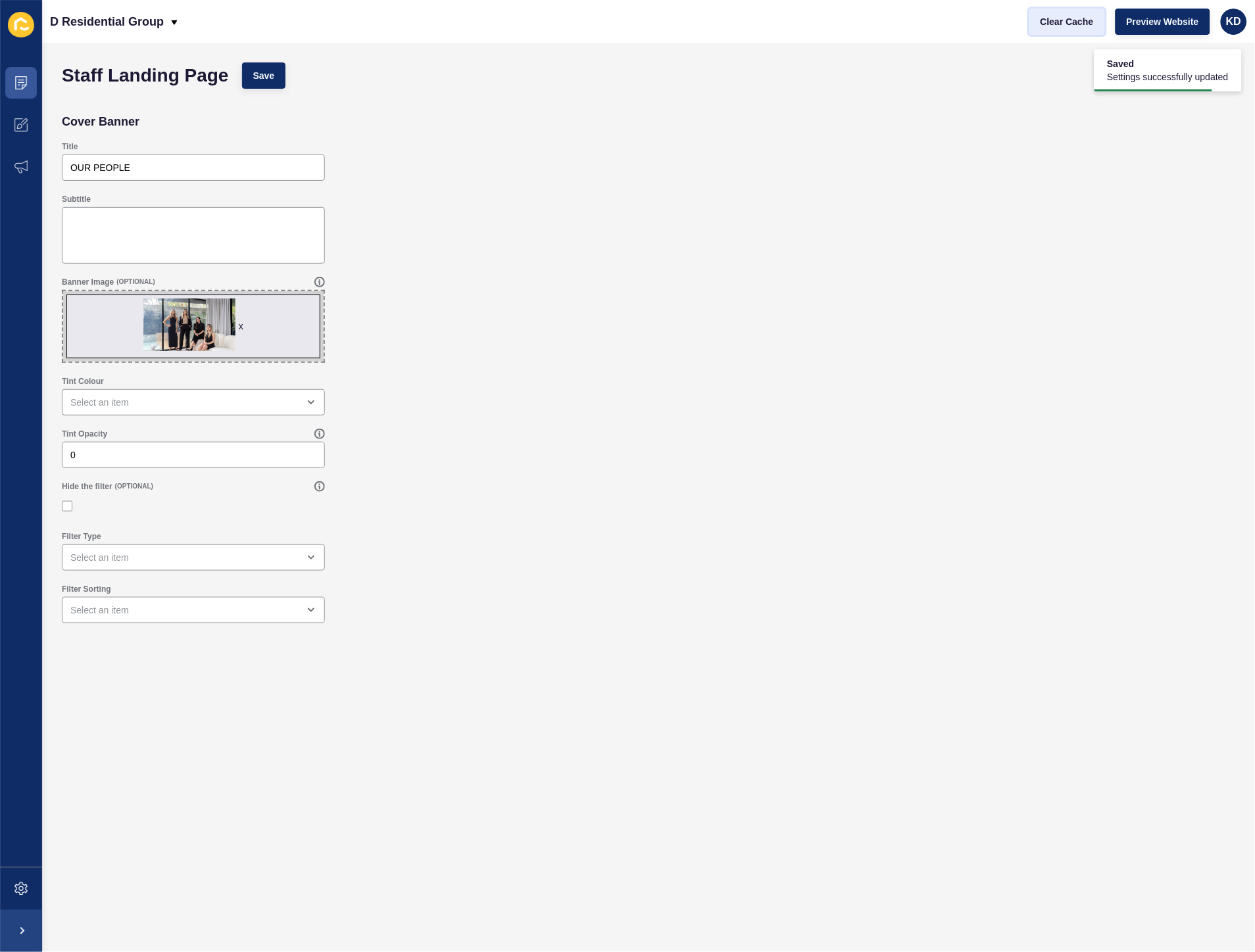
click at [1067, 28] on button "Clear Cache" at bounding box center [1067, 21] width 75 height 26
click at [1077, 17] on span "Clear Cache" at bounding box center [1067, 21] width 53 height 13
click at [18, 87] on icon at bounding box center [21, 83] width 13 height 13
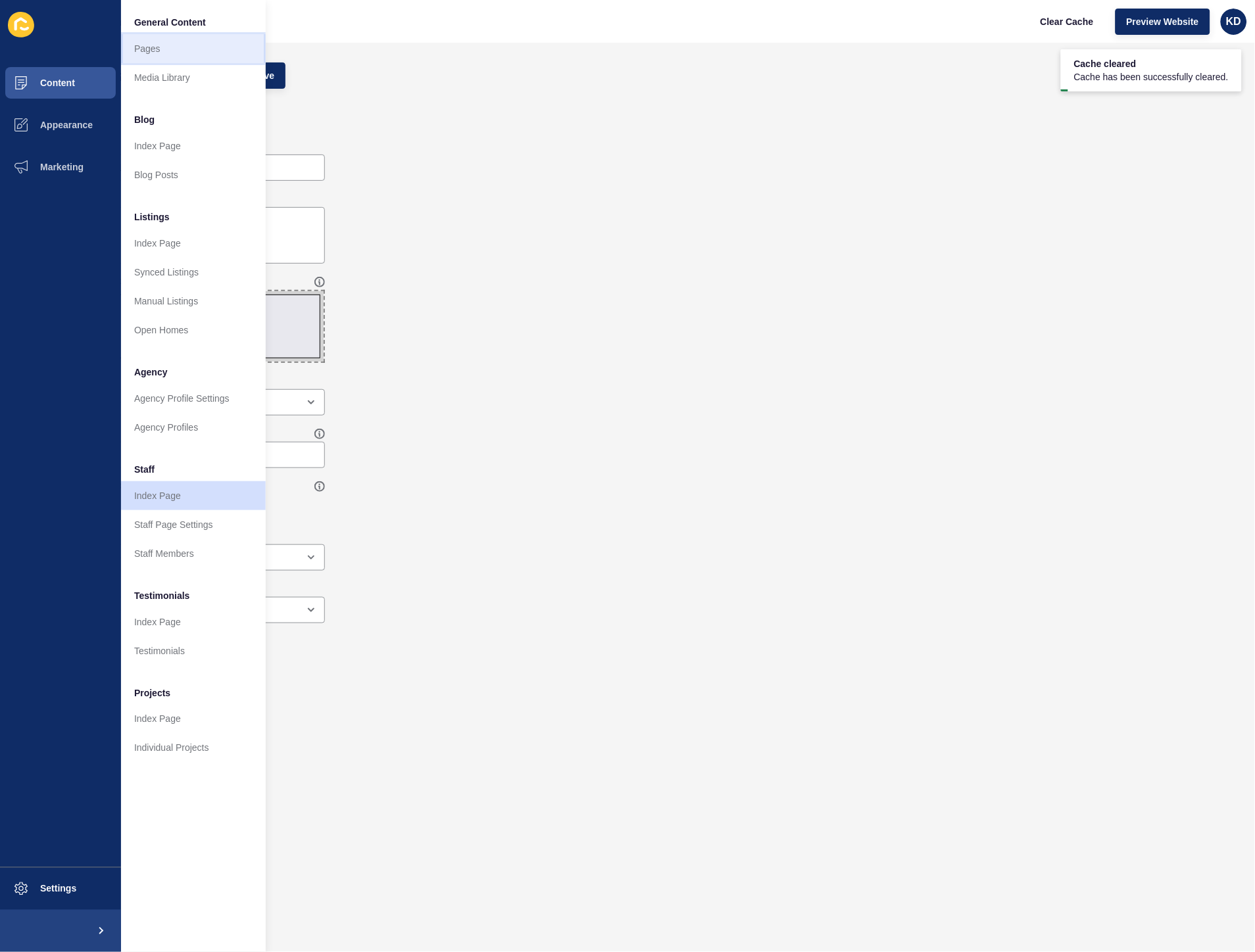
click at [172, 45] on link "Pages" at bounding box center [193, 48] width 145 height 29
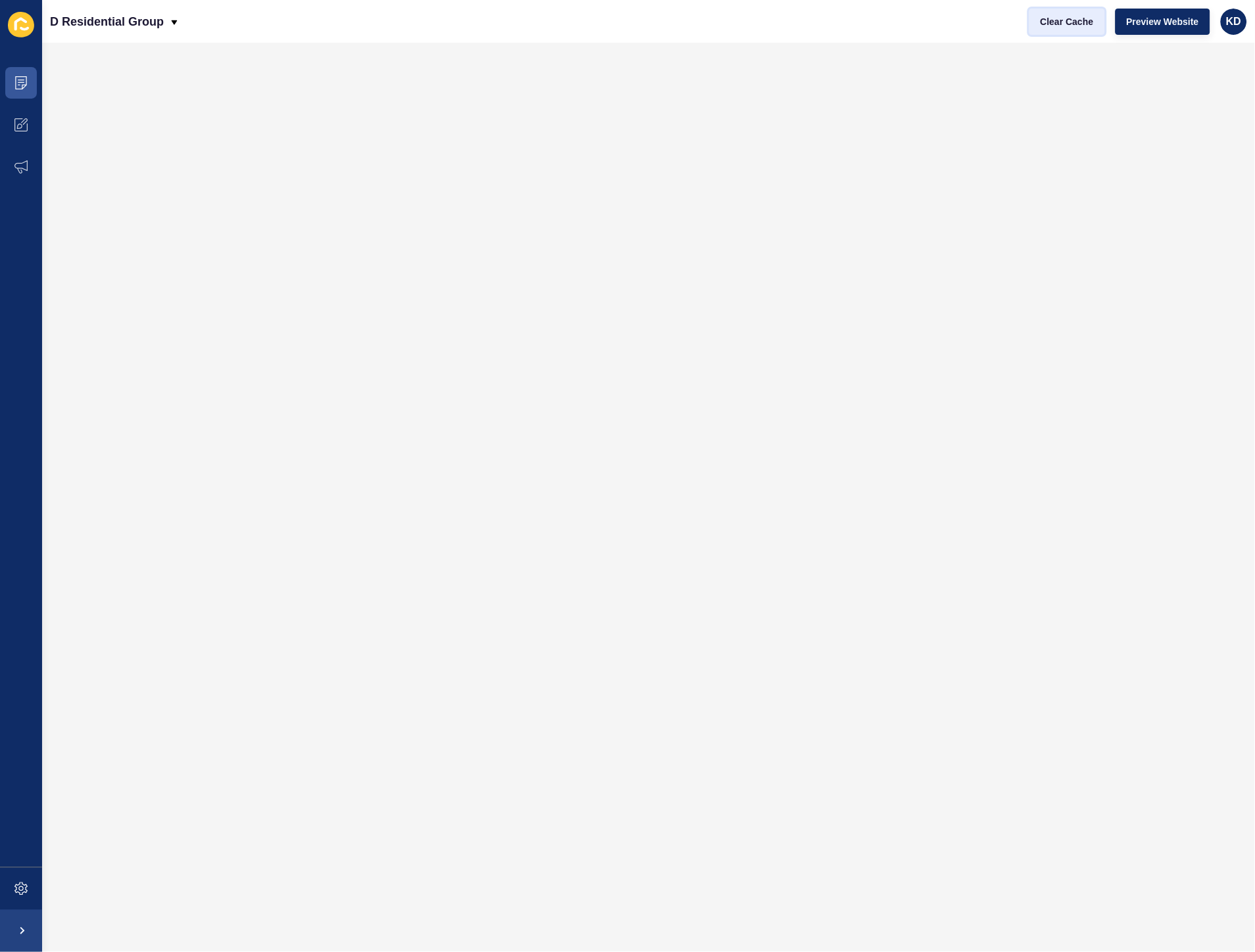
click at [1064, 18] on span "Clear Cache" at bounding box center [1067, 21] width 53 height 13
click at [31, 84] on span at bounding box center [21, 83] width 42 height 42
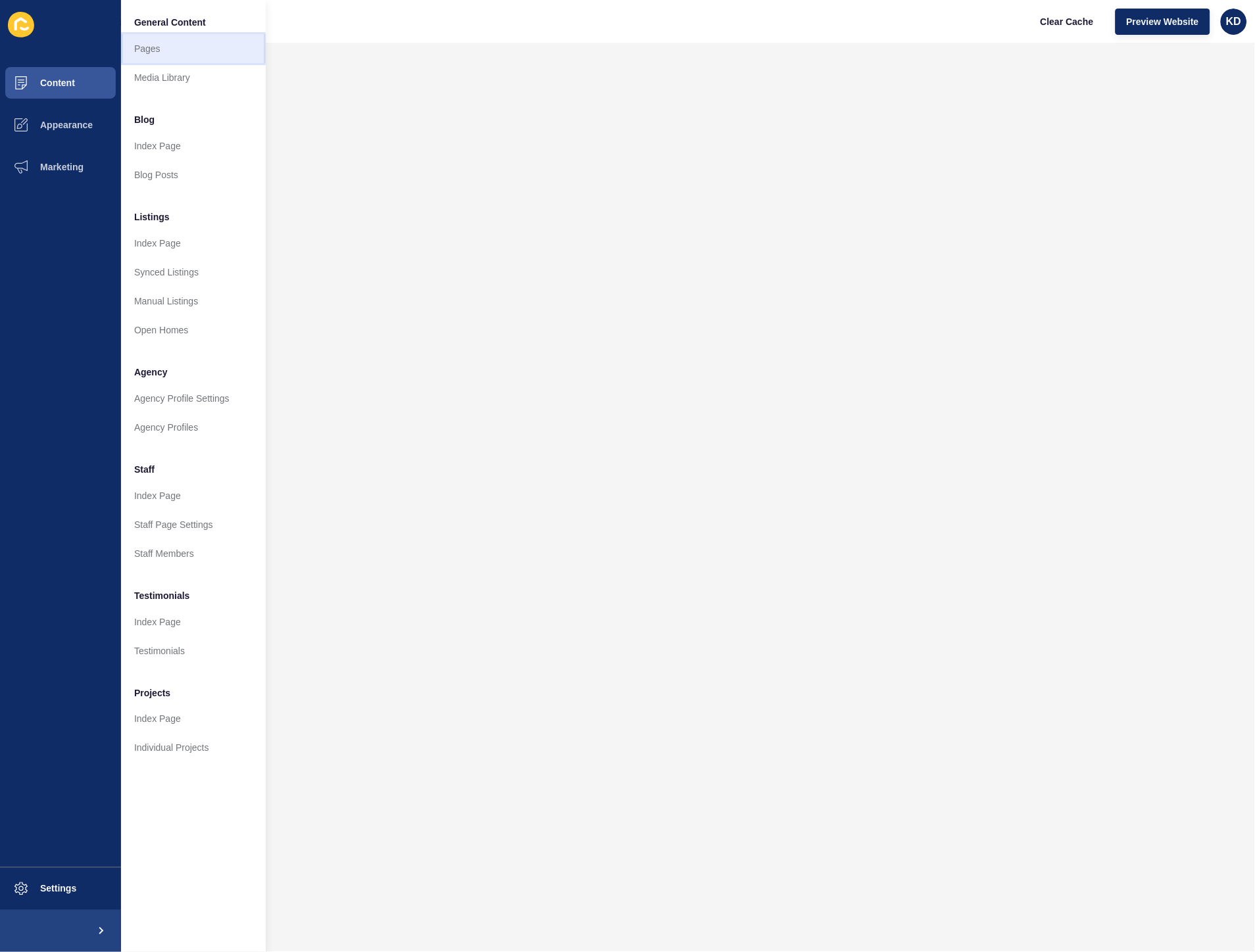
click at [165, 57] on link "Pages" at bounding box center [193, 48] width 145 height 29
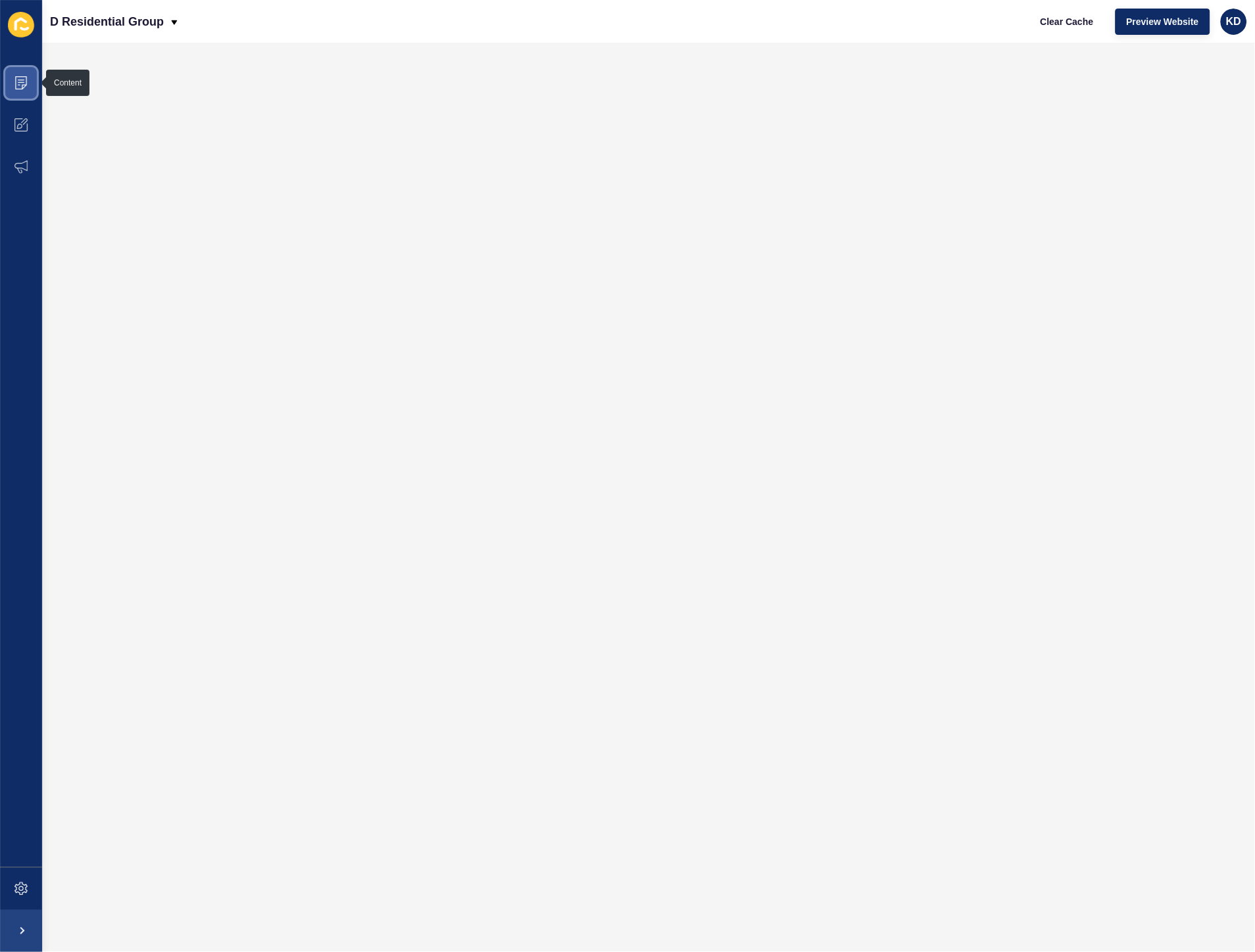
click at [21, 95] on span at bounding box center [21, 83] width 42 height 42
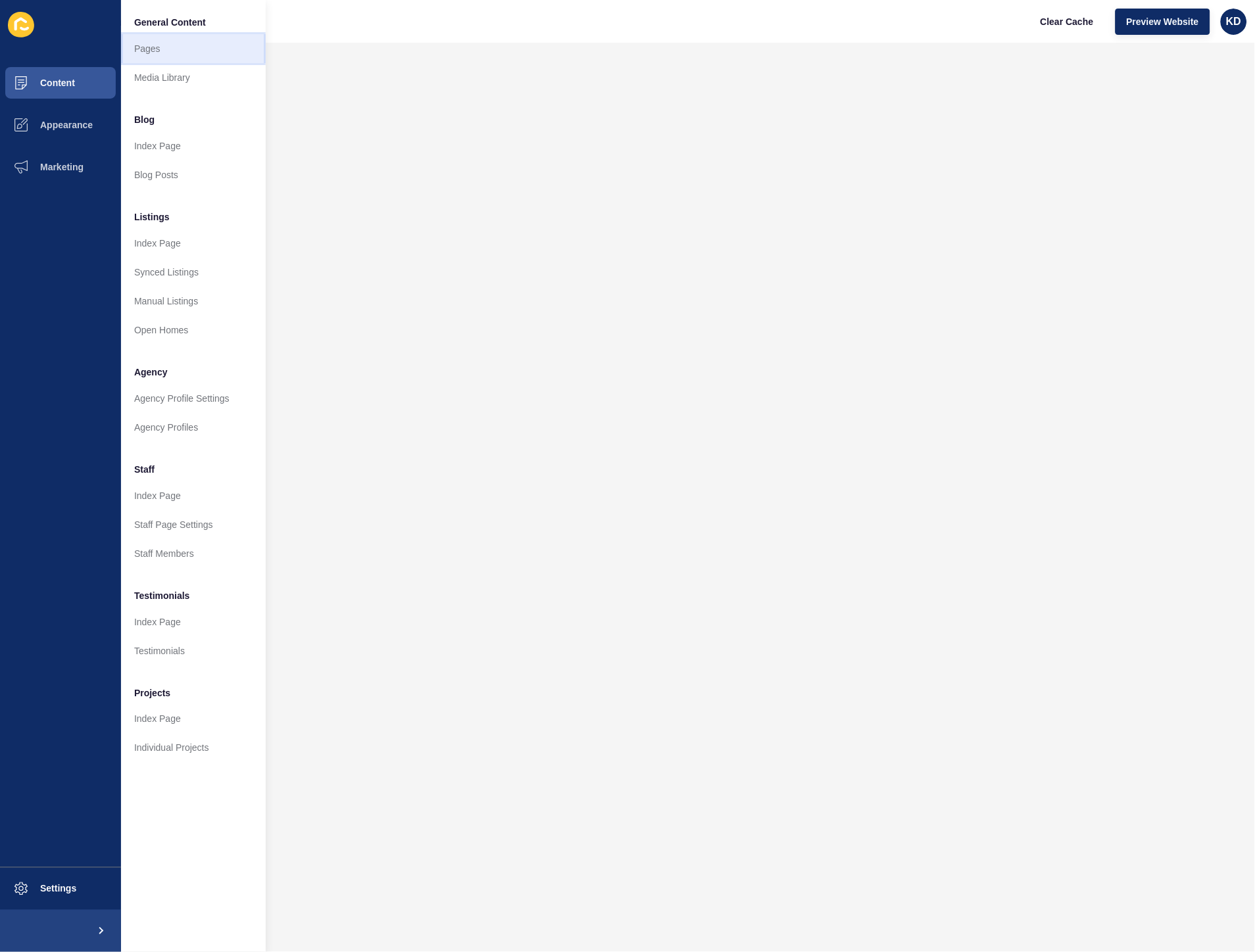
click at [171, 44] on link "Pages" at bounding box center [193, 48] width 145 height 29
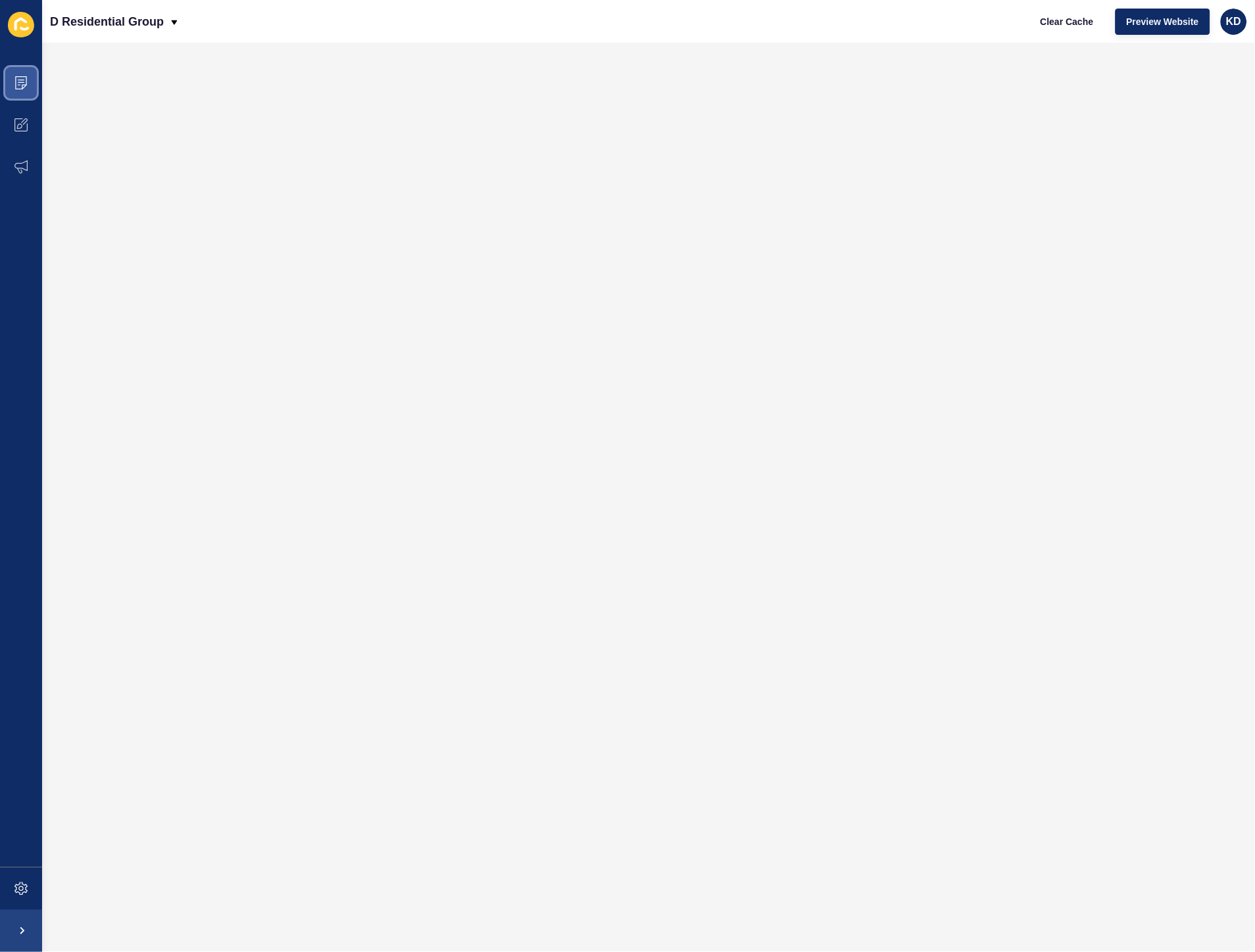
click at [25, 75] on span at bounding box center [21, 83] width 42 height 42
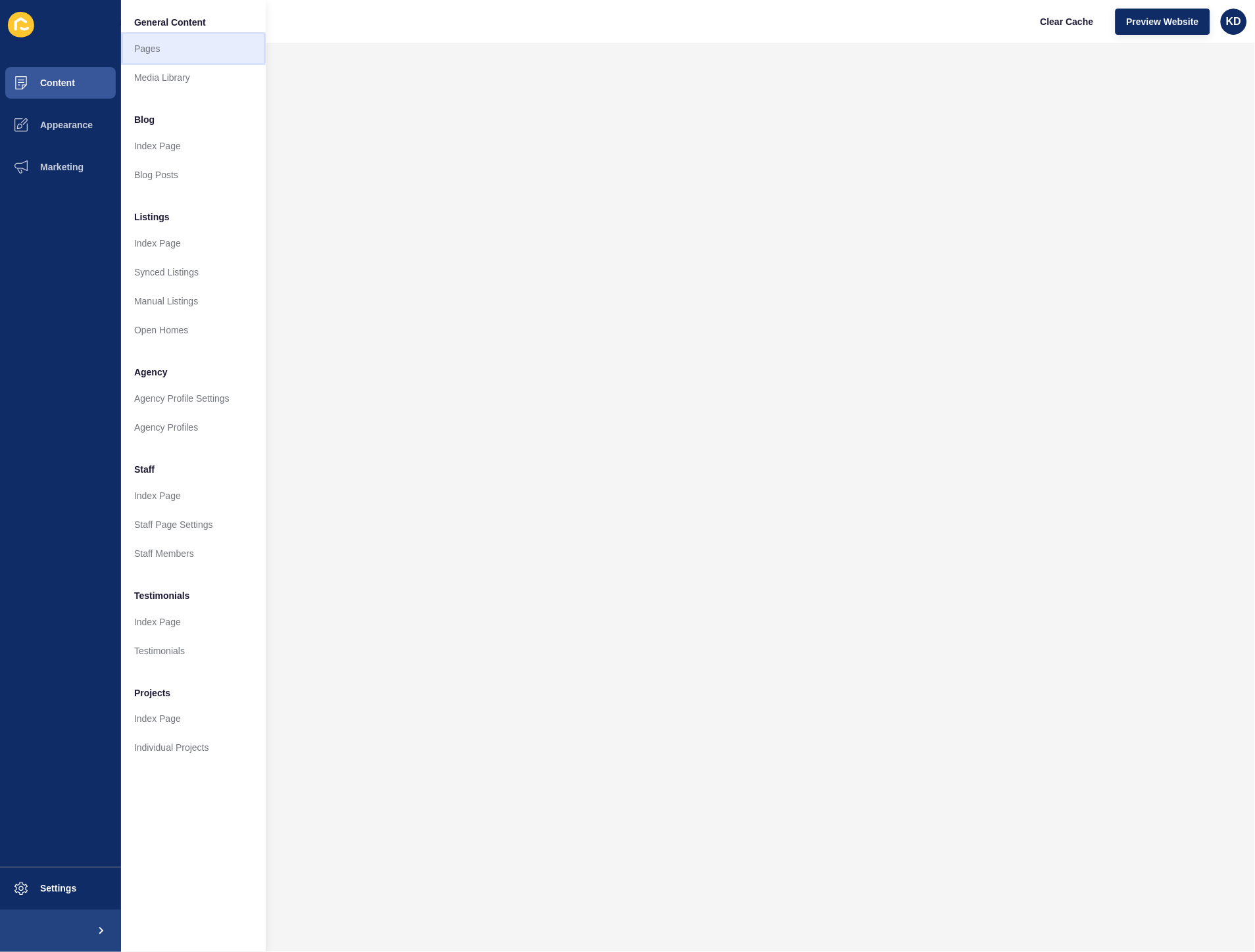
click at [226, 44] on link "Pages" at bounding box center [193, 48] width 145 height 29
